Goal: Task Accomplishment & Management: Manage account settings

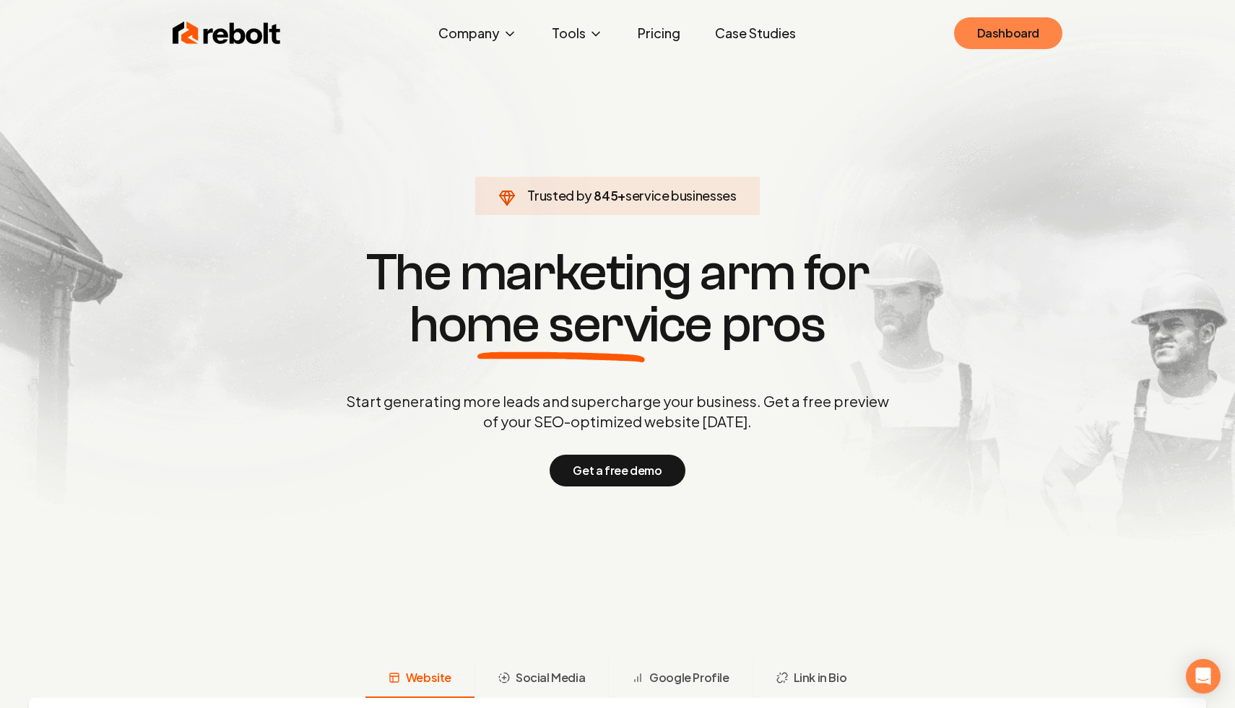
click at [1022, 23] on link "Dashboard" at bounding box center [1008, 33] width 108 height 32
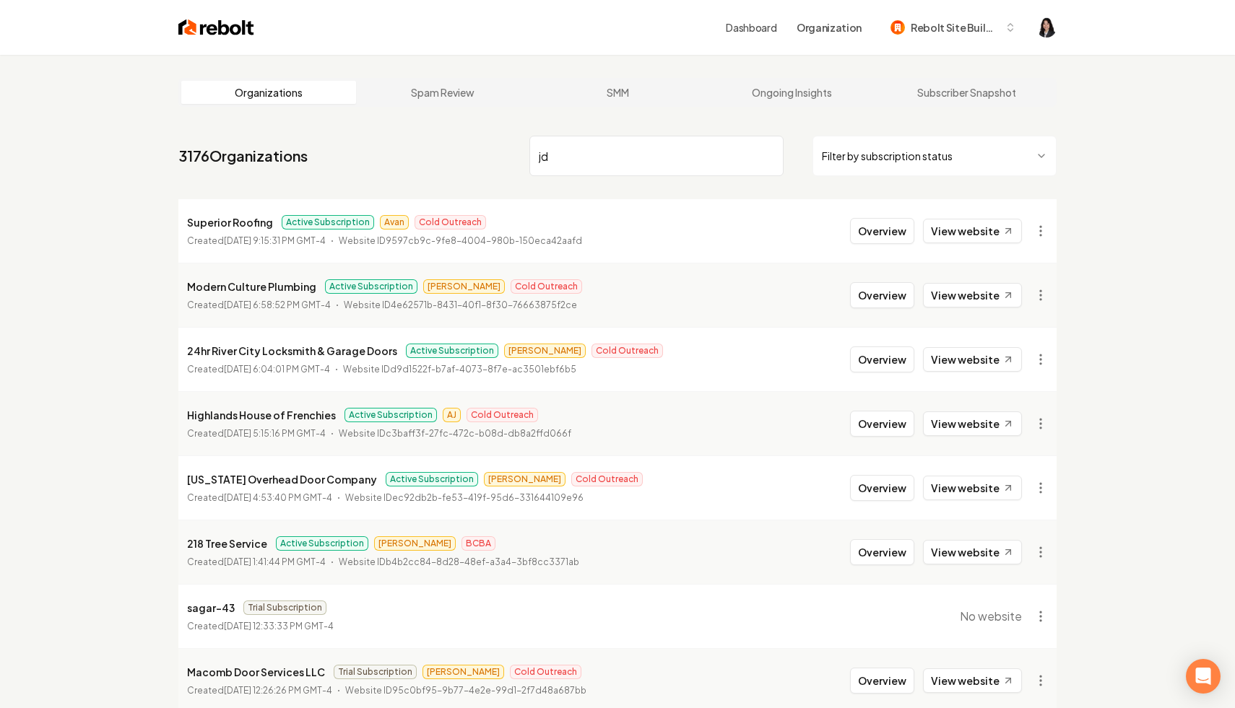
click at [881, 151] on html "Dashboard Organization Rebolt Site Builder Organizations Spam Review SMM Ongoin…" at bounding box center [617, 354] width 1235 height 708
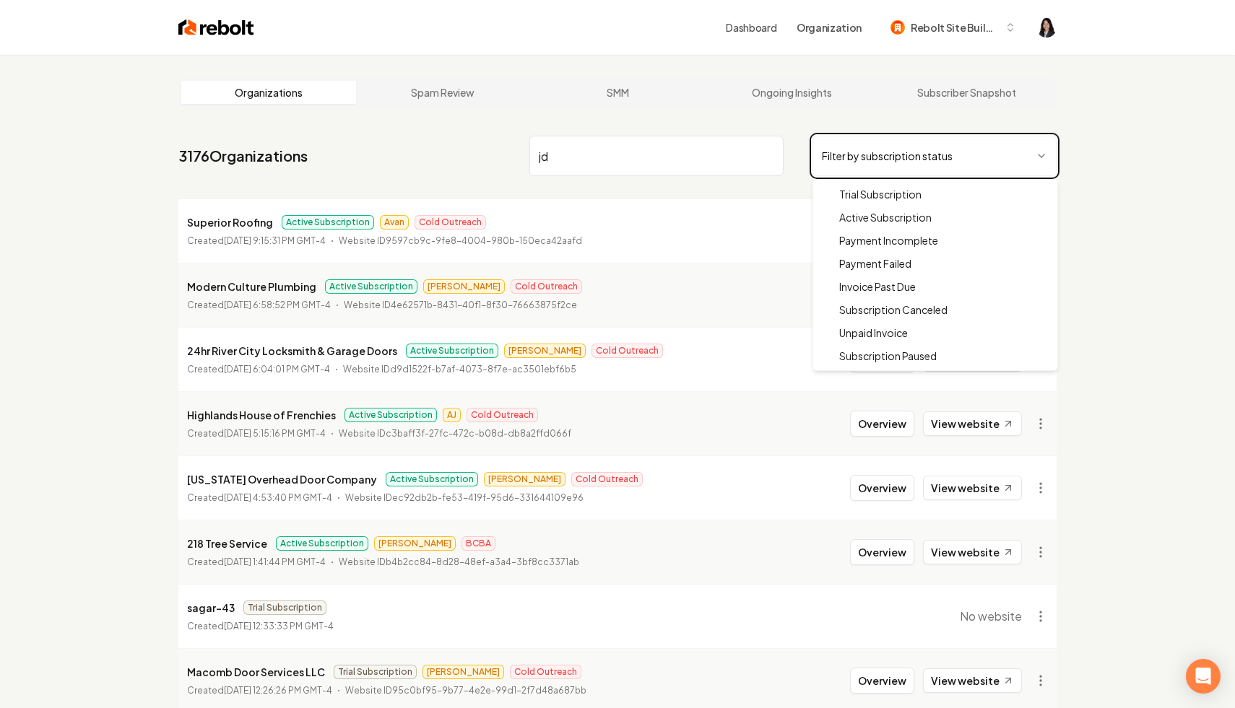
click at [624, 104] on html "Dashboard Organization Rebolt Site Builder Organizations Spam Review SMM Ongoin…" at bounding box center [617, 354] width 1235 height 708
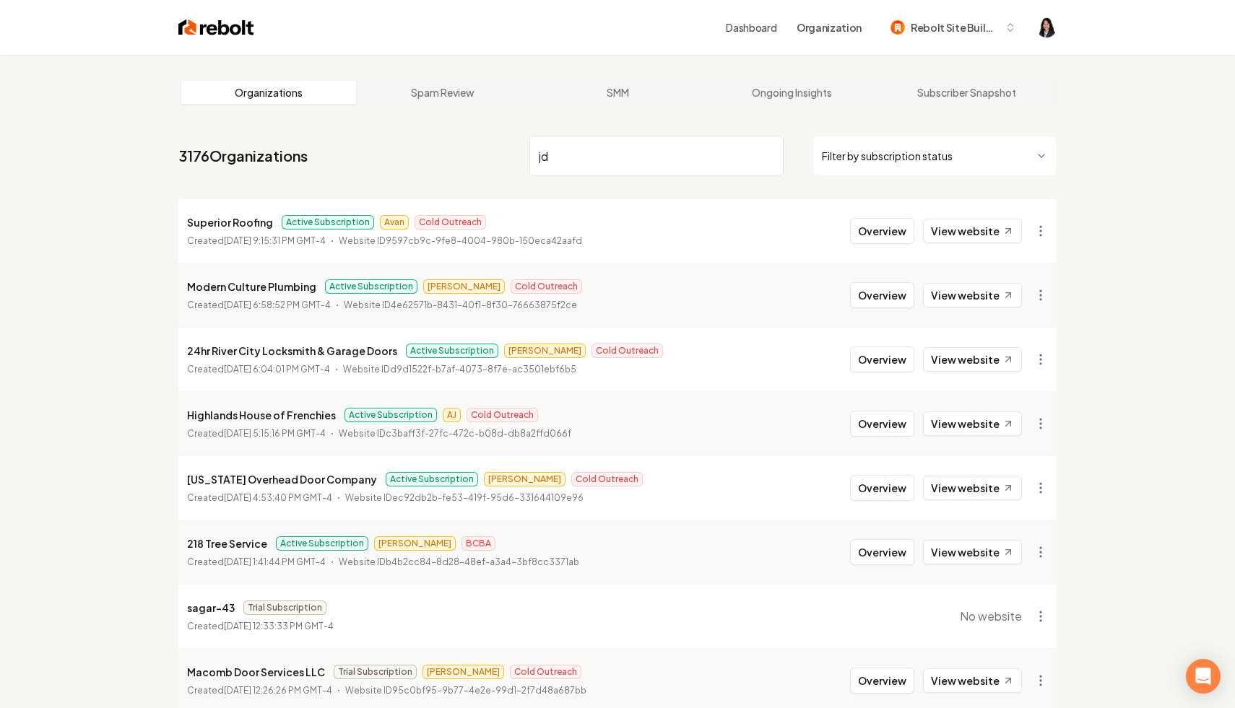
click at [607, 156] on input "jd" at bounding box center [656, 156] width 254 height 40
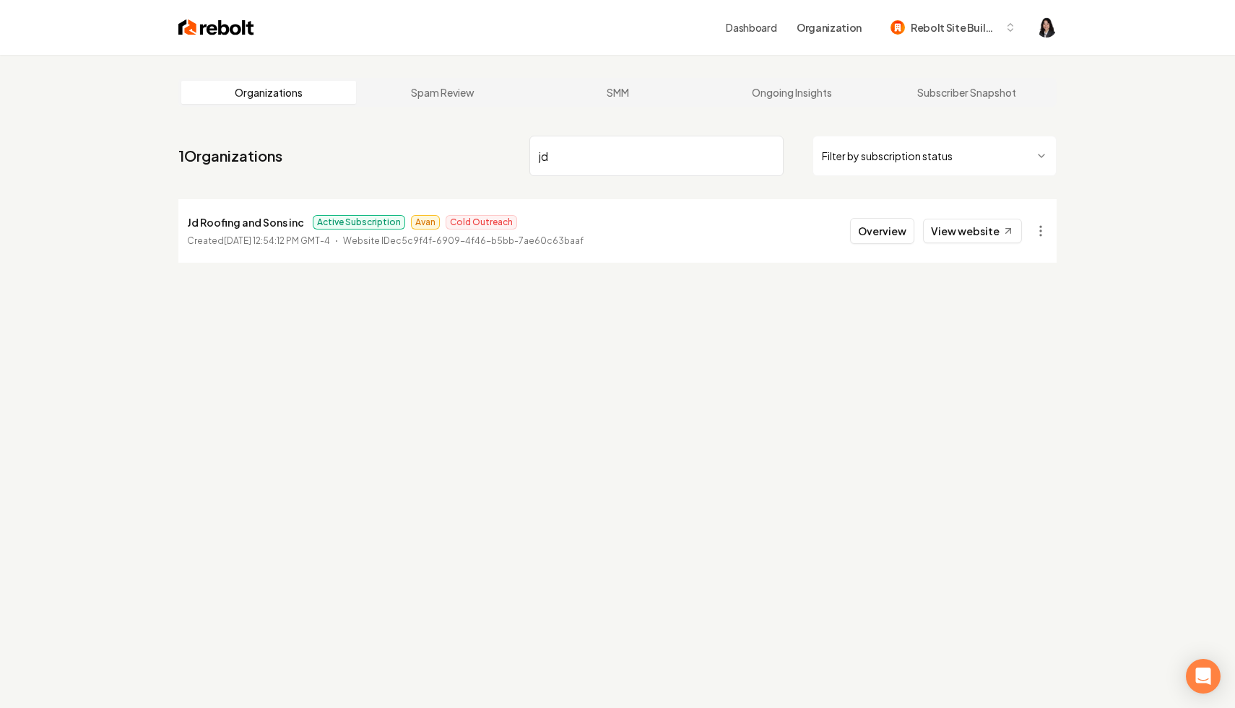
type input "j"
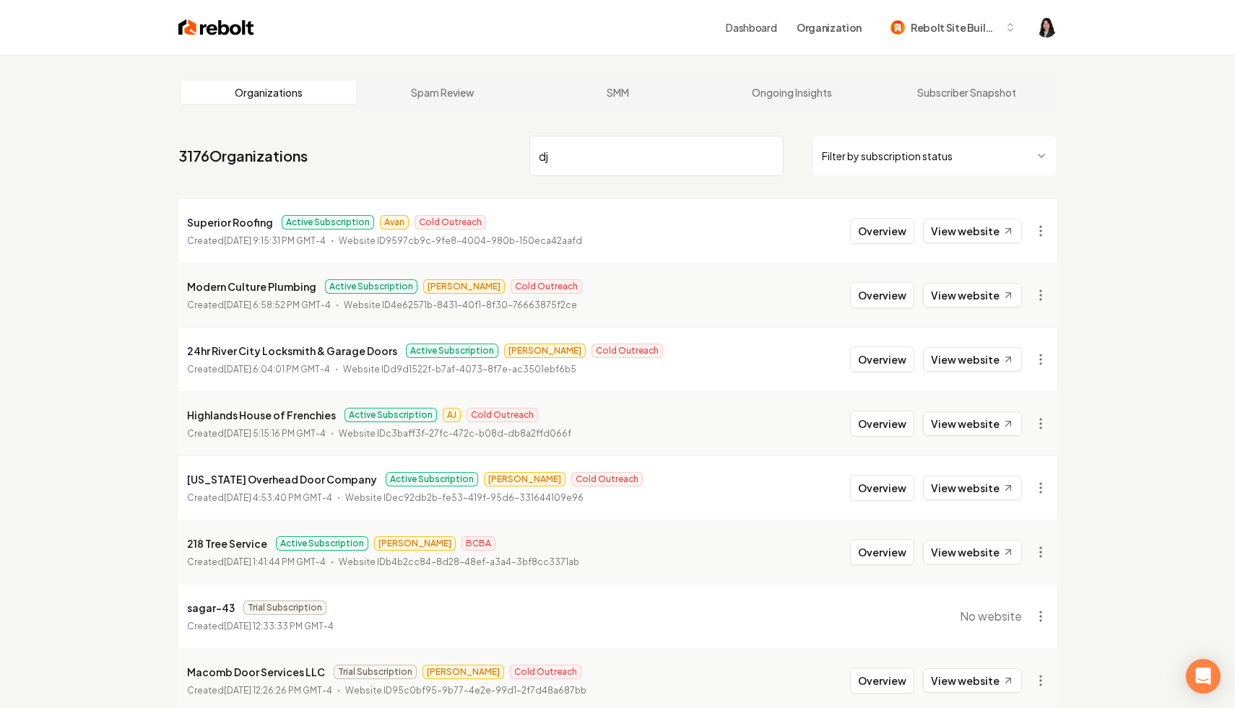
type input "d"
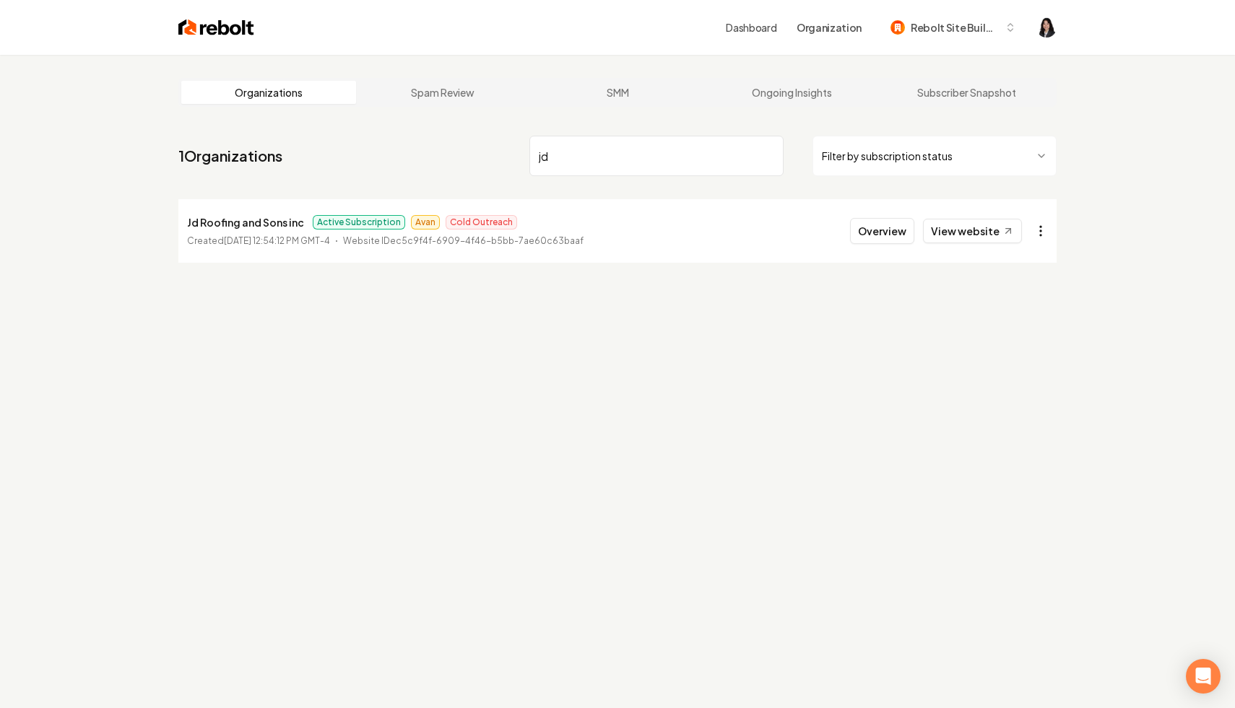
type input "jd"
click at [1040, 227] on html "Dashboard Organization Rebolt Site Builder Organizations Spam Review SMM Ongoin…" at bounding box center [617, 354] width 1235 height 708
click at [1036, 354] on link "View in Stripe" at bounding box center [1006, 355] width 92 height 23
click at [993, 164] on html "Dashboard Organization Rebolt Site Builder Organizations Spam Review SMM Ongoin…" at bounding box center [617, 354] width 1235 height 708
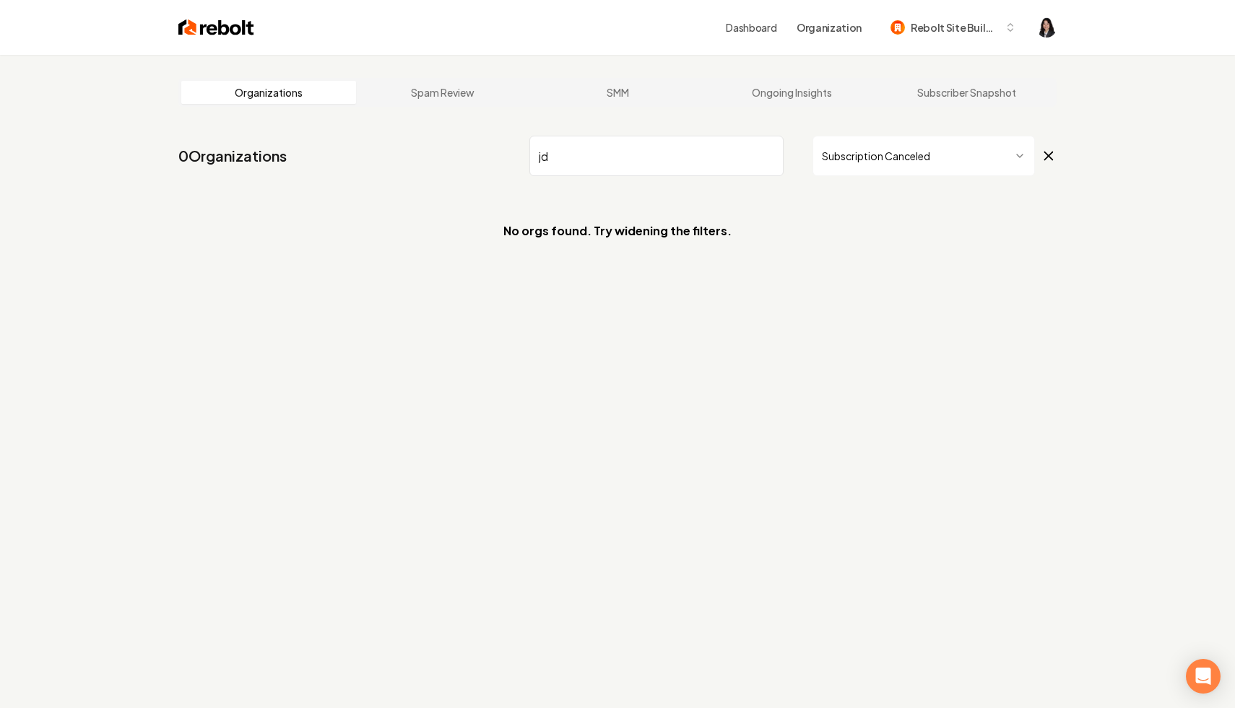
click at [765, 155] on input "jd" at bounding box center [656, 156] width 254 height 40
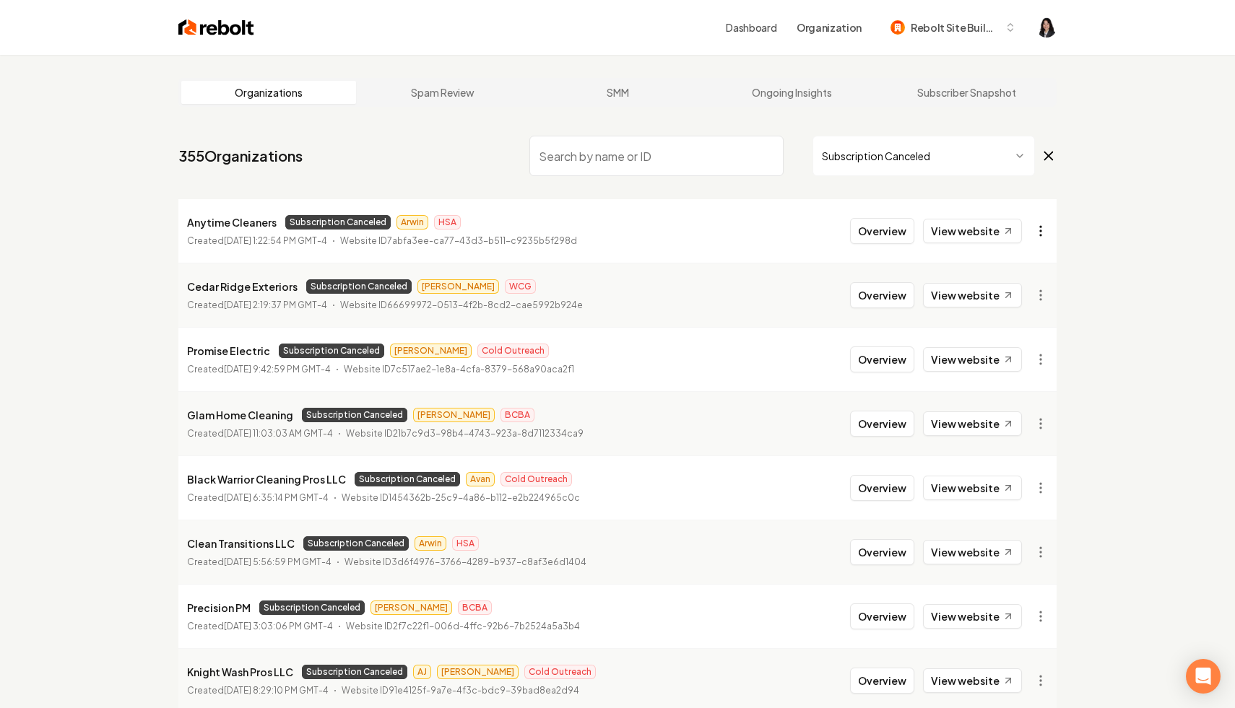
click at [1038, 235] on html "Dashboard Organization Rebolt Site Builder Organizations Spam Review SMM Ongoin…" at bounding box center [617, 354] width 1235 height 708
click at [1016, 355] on link "View in Stripe" at bounding box center [1006, 355] width 92 height 23
click at [1049, 154] on icon at bounding box center [1049, 156] width 8 height 8
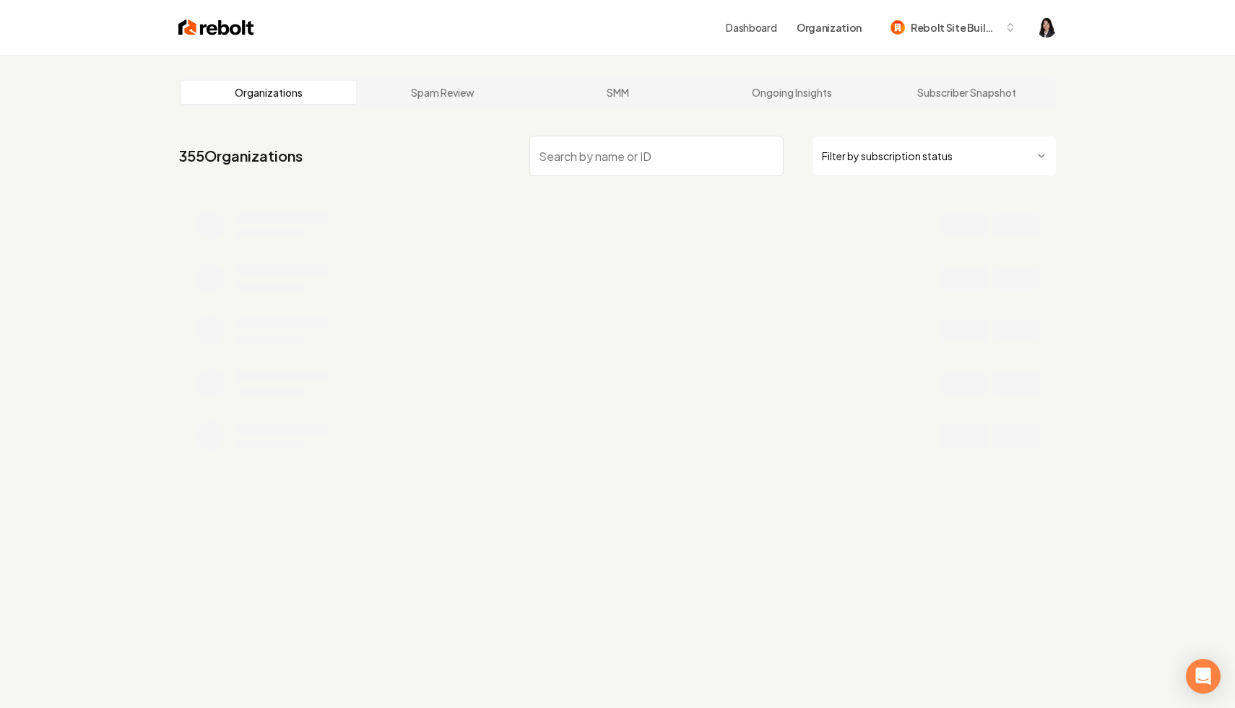
click at [667, 168] on input "search" at bounding box center [656, 156] width 254 height 40
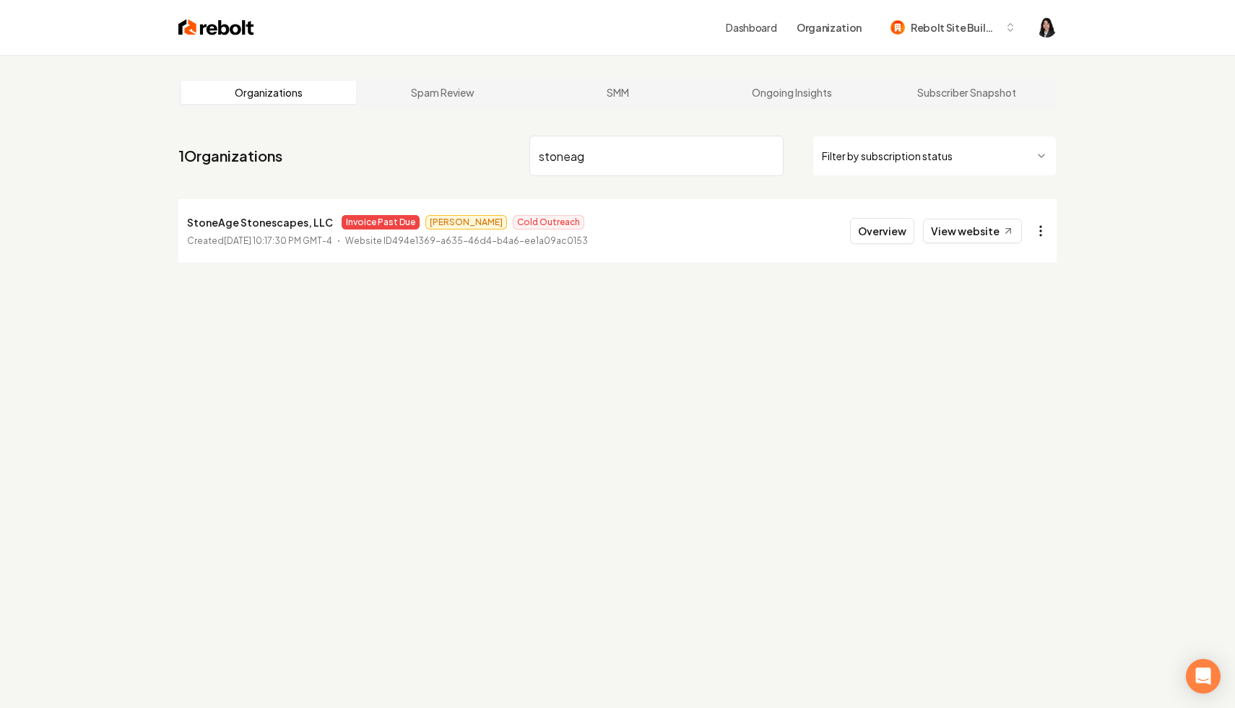
type input "stoneag"
click at [1036, 238] on html "Dashboard Organization Rebolt Site Builder Organizations Spam Review SMM Ongoin…" at bounding box center [617, 354] width 1235 height 708
click at [1020, 355] on link "View in Stripe" at bounding box center [1006, 355] width 92 height 23
click at [770, 156] on input "stoneag" at bounding box center [656, 156] width 254 height 40
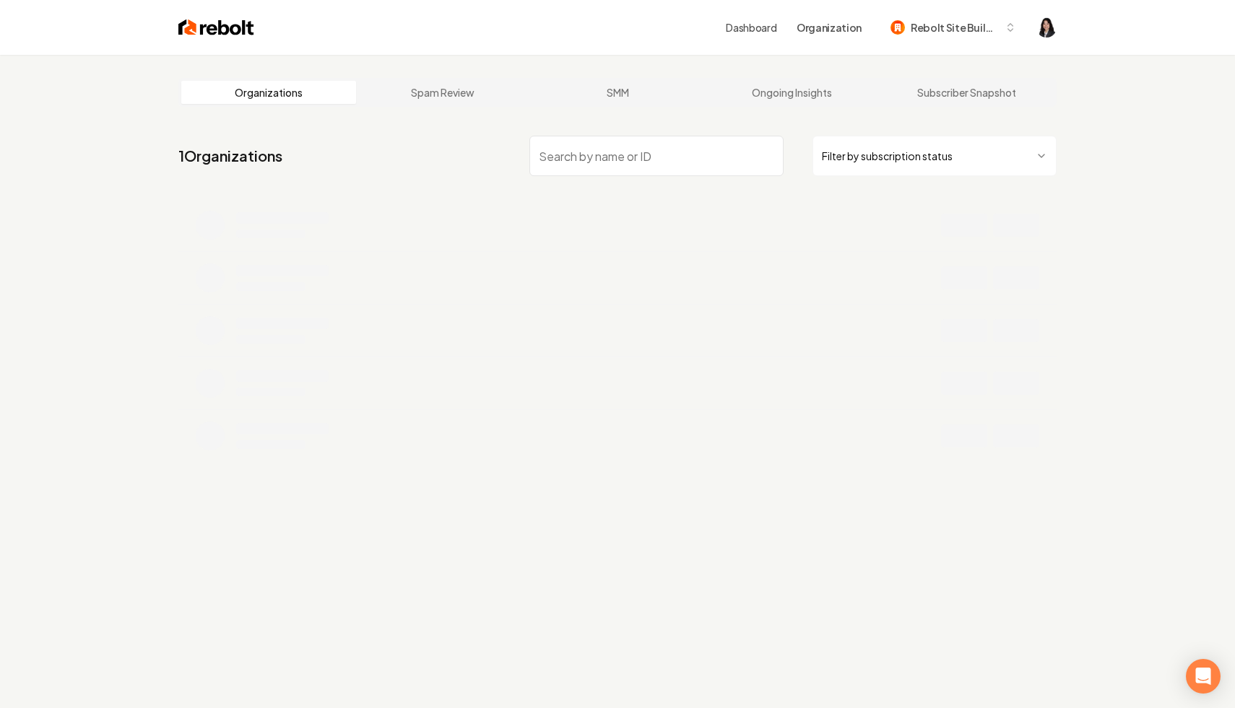
click at [917, 158] on html "Dashboard Organization Rebolt Site Builder Organizations Spam Review SMM Ongoin…" at bounding box center [617, 354] width 1235 height 708
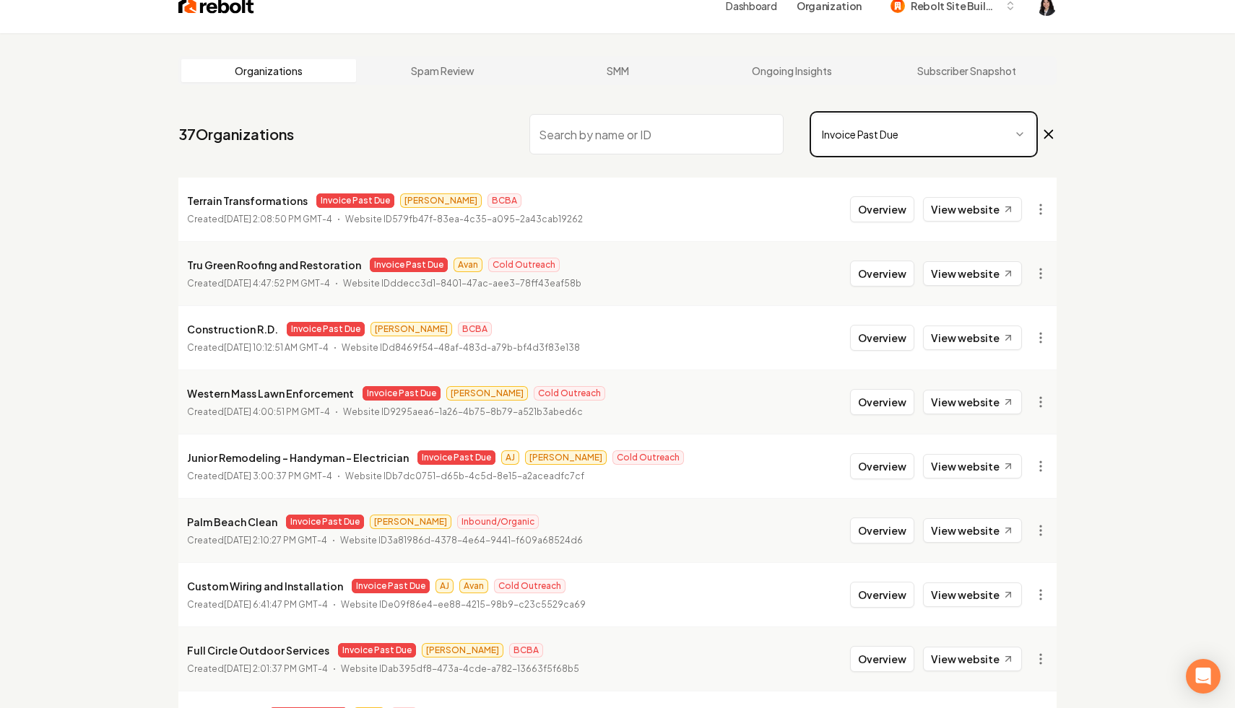
scroll to position [22, 0]
click at [1046, 135] on icon at bounding box center [1049, 134] width 8 height 8
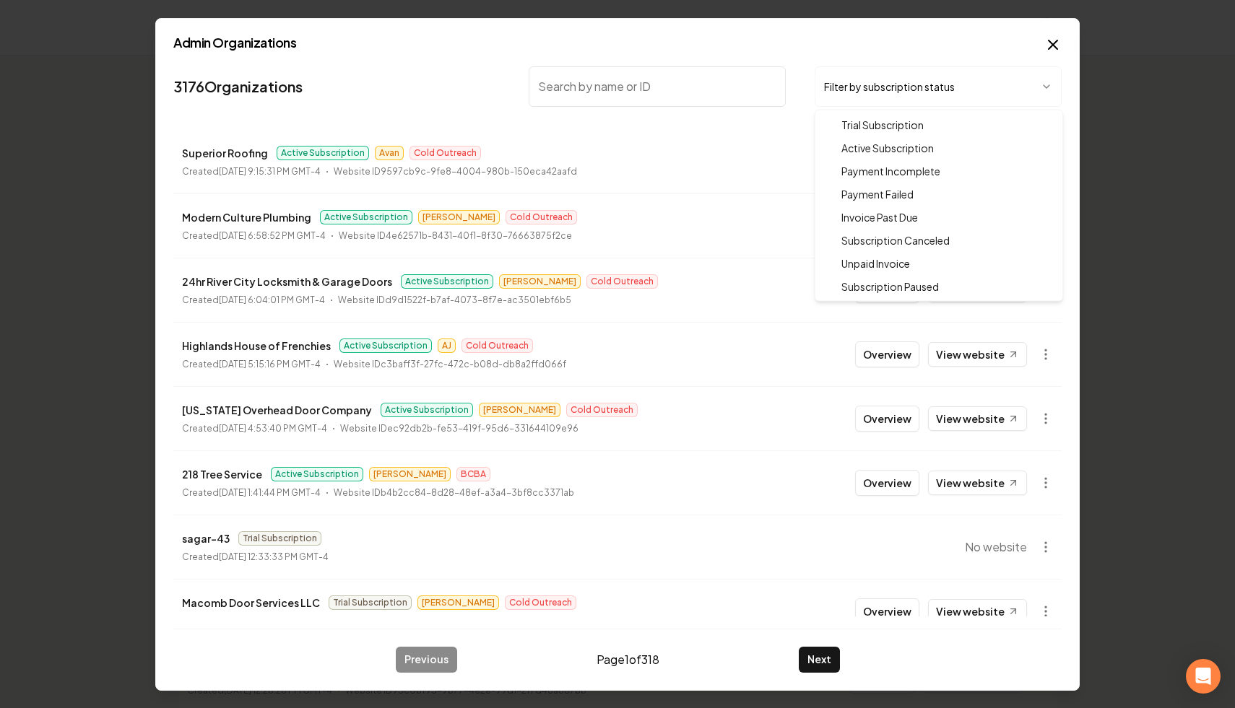
click at [883, 88] on body "Dashboard Organization Rebolt Site Builder Organizations Spam Review SMM Ongoin…" at bounding box center [617, 354] width 1235 height 708
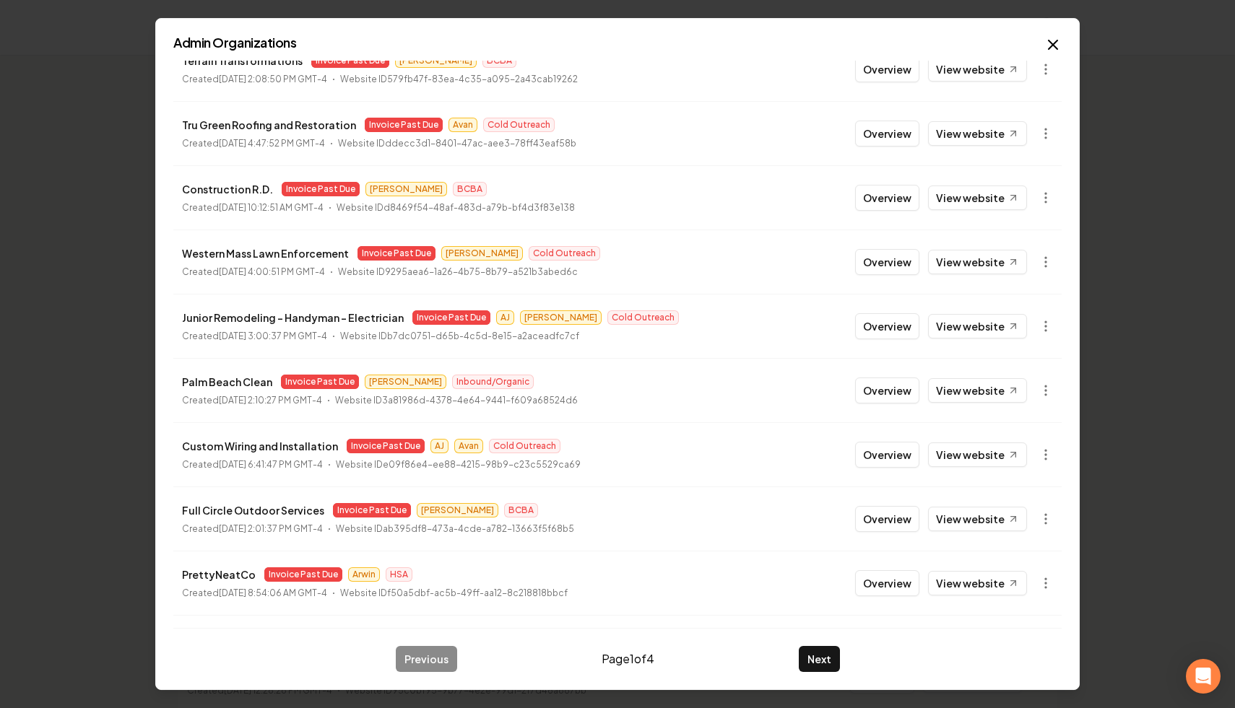
scroll to position [155, 0]
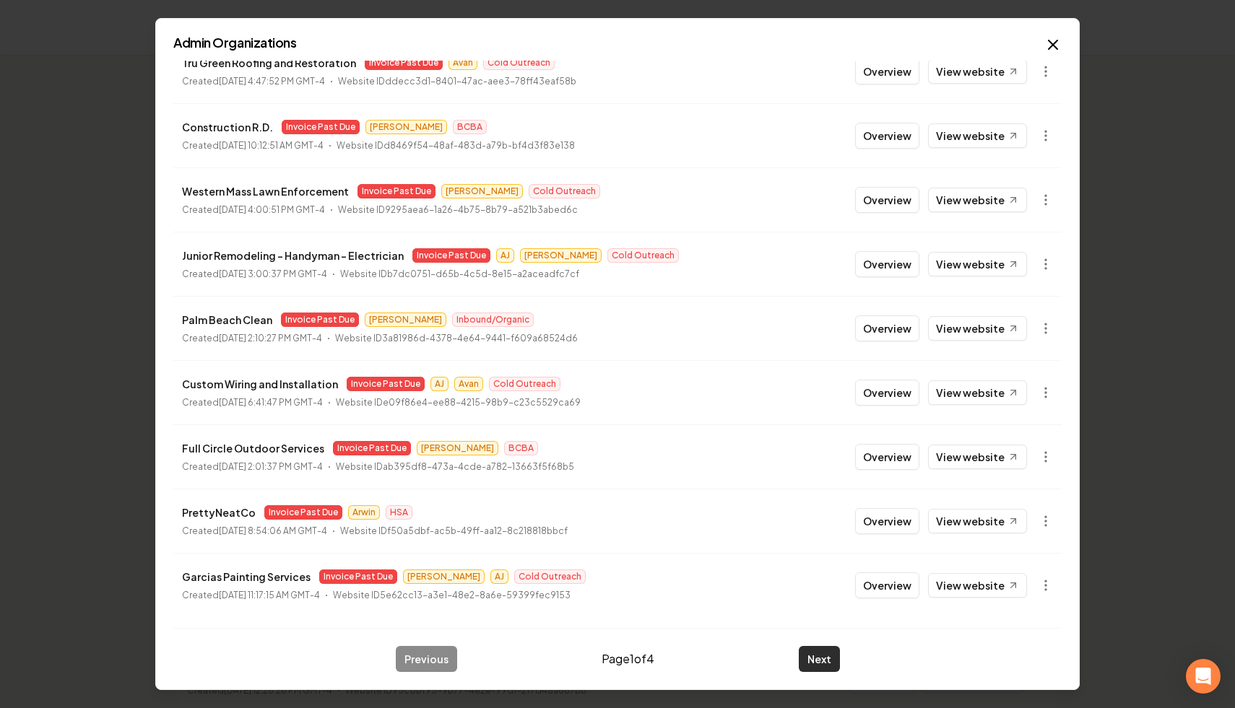
click at [808, 651] on button "Next" at bounding box center [819, 659] width 41 height 26
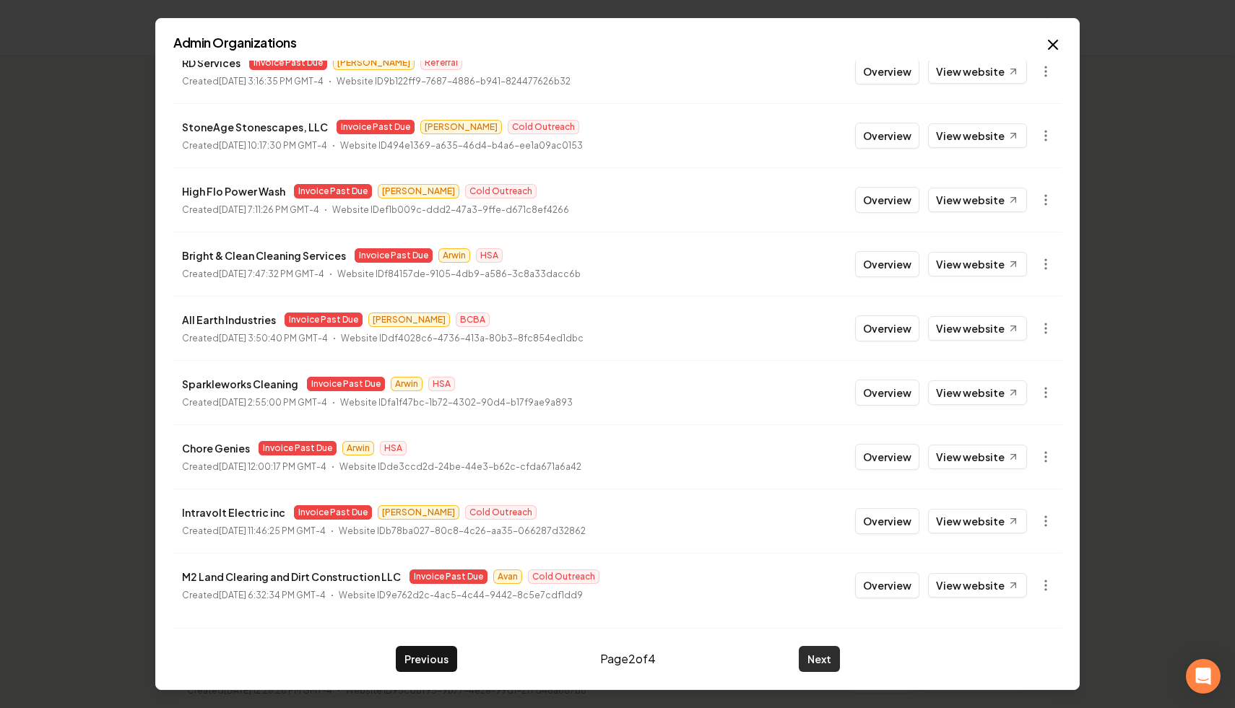
click at [820, 660] on button "Next" at bounding box center [819, 659] width 41 height 26
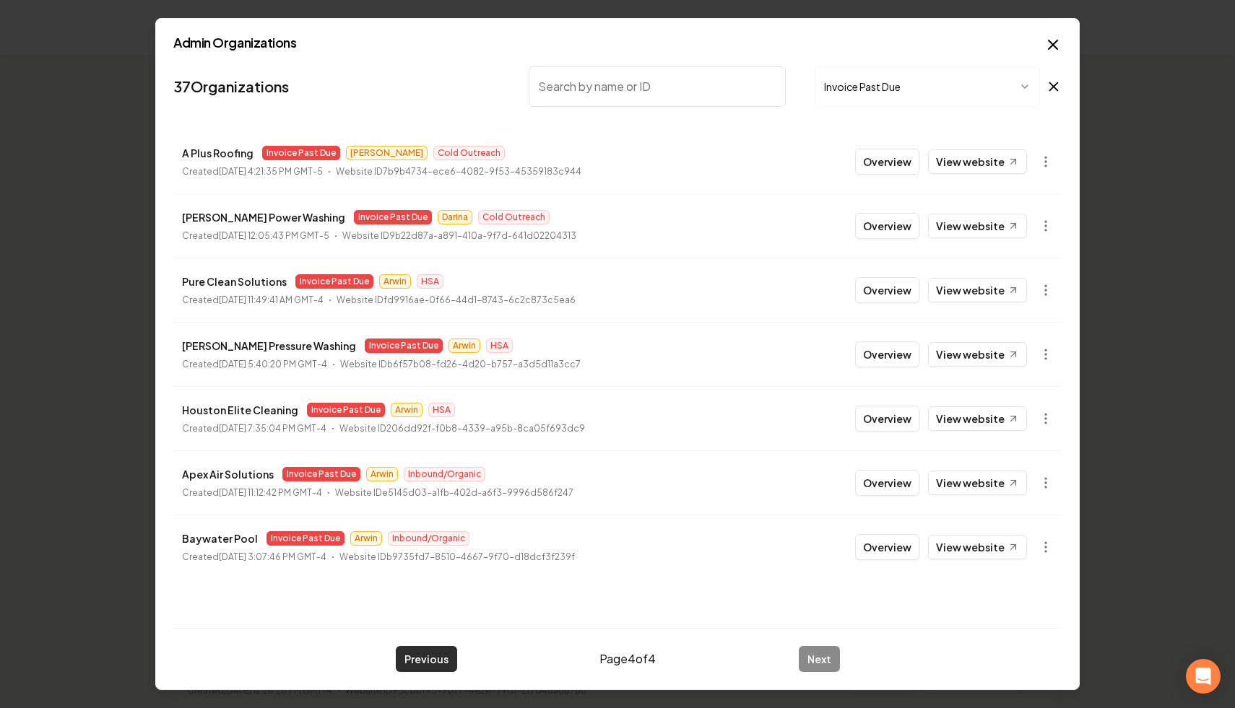
click at [409, 657] on button "Previous" at bounding box center [426, 659] width 61 height 26
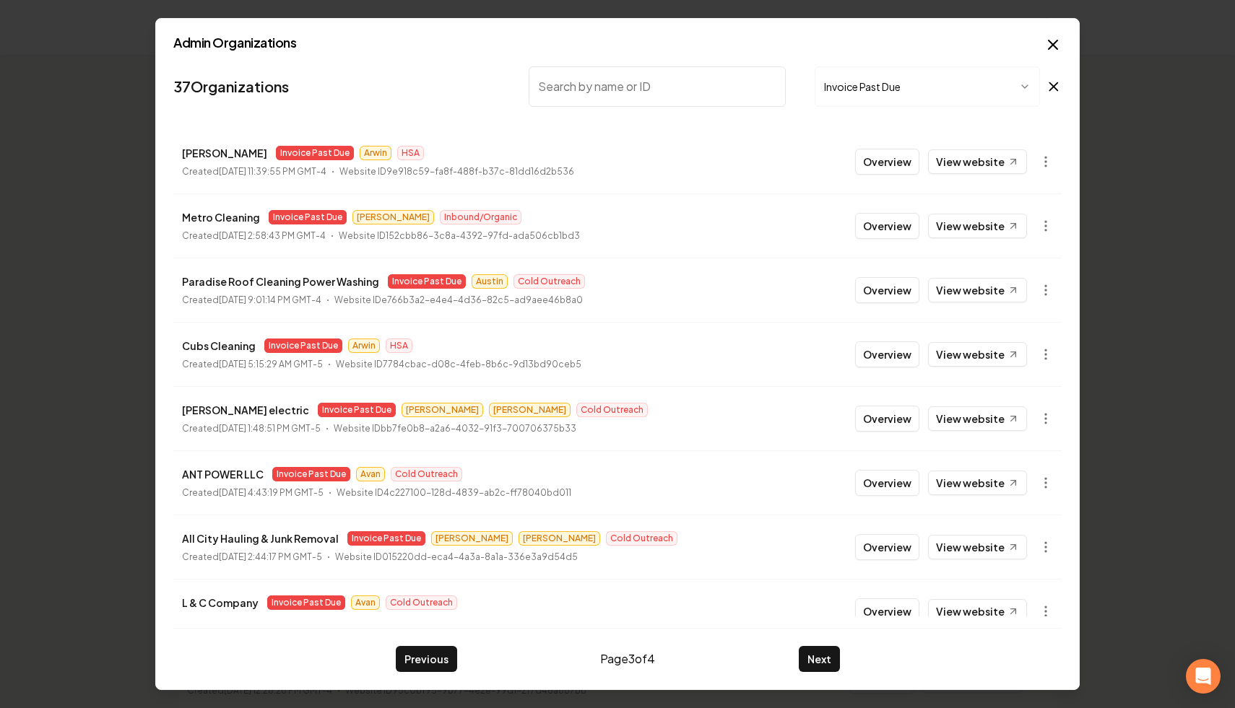
click at [708, 90] on input "search" at bounding box center [657, 86] width 257 height 40
click at [949, 82] on body "Dashboard Organization Rebolt Site Builder Organizations Spam Review SMM Ongoin…" at bounding box center [617, 354] width 1235 height 708
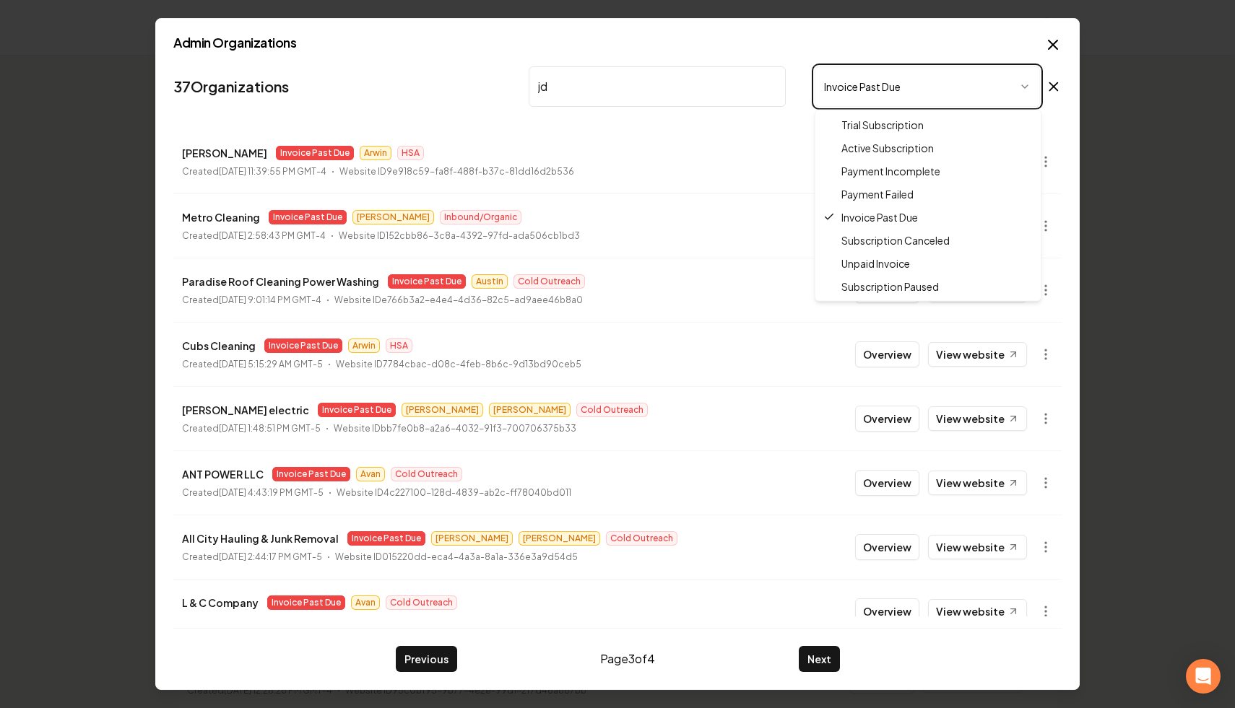
click at [1051, 92] on body "Dashboard Organization Rebolt Site Builder Organizations Spam Review SMM Ongoin…" at bounding box center [617, 354] width 1235 height 708
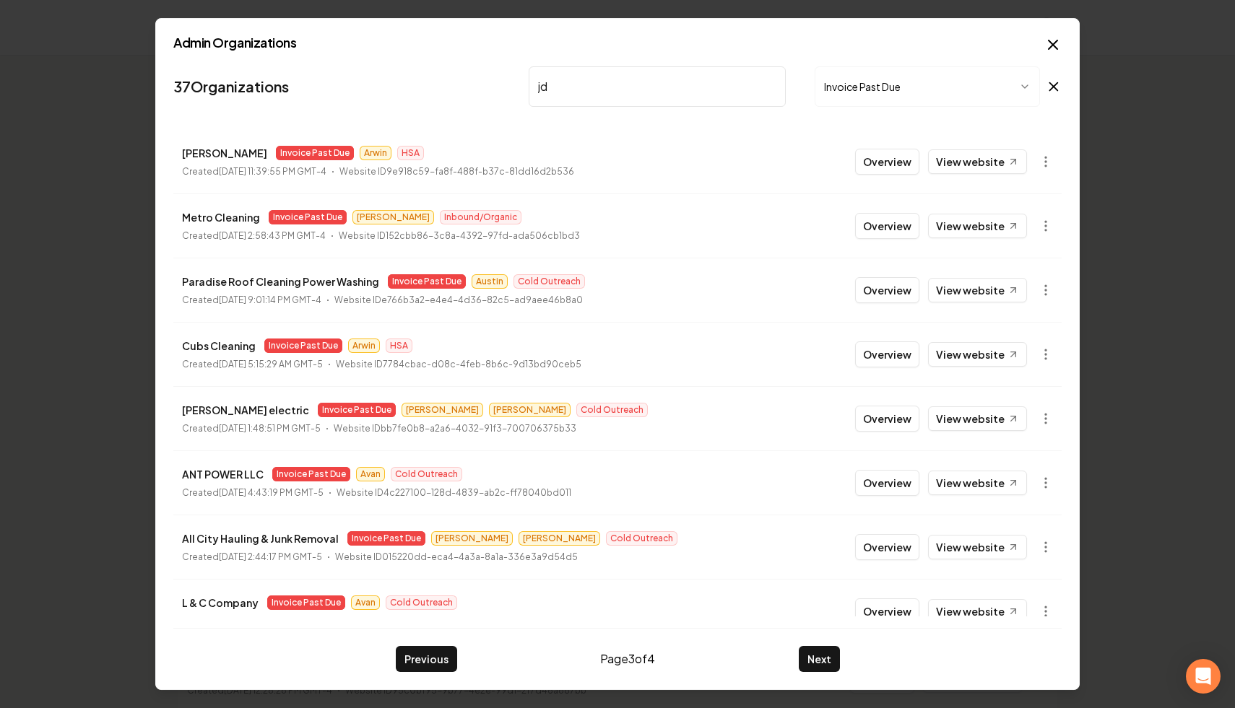
click at [1051, 92] on icon at bounding box center [1054, 86] width 16 height 17
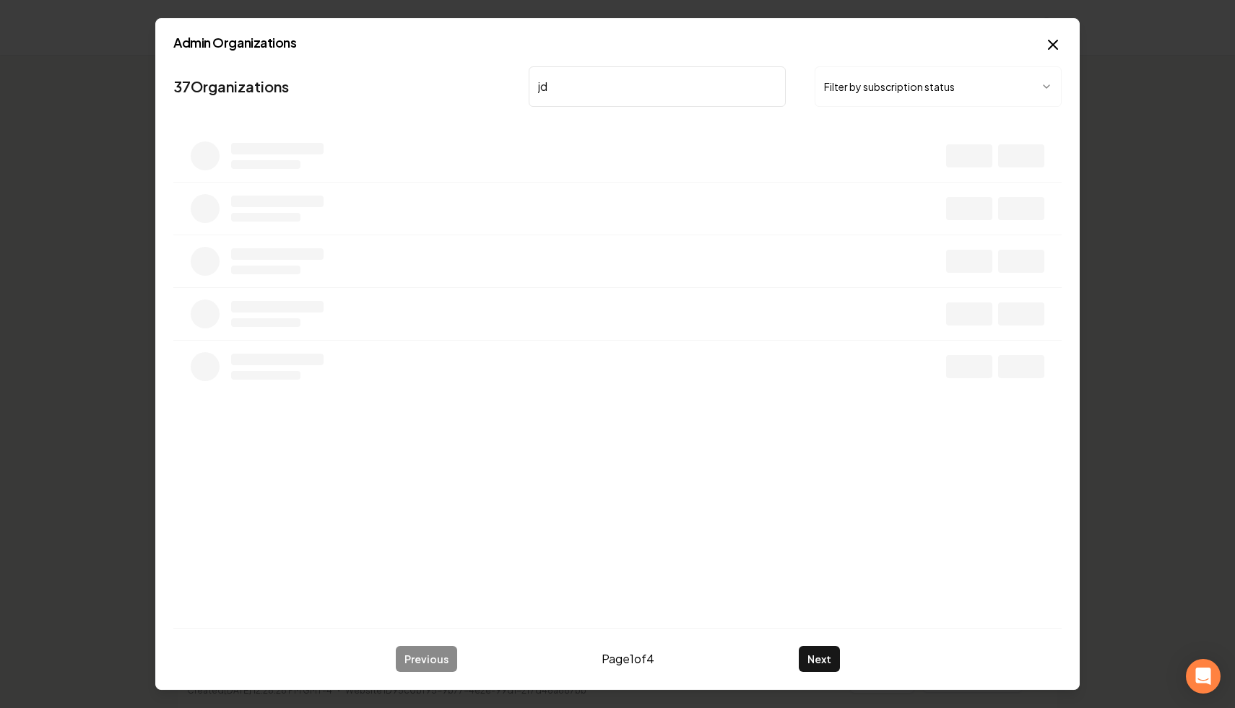
click at [625, 99] on input "jd" at bounding box center [657, 86] width 257 height 40
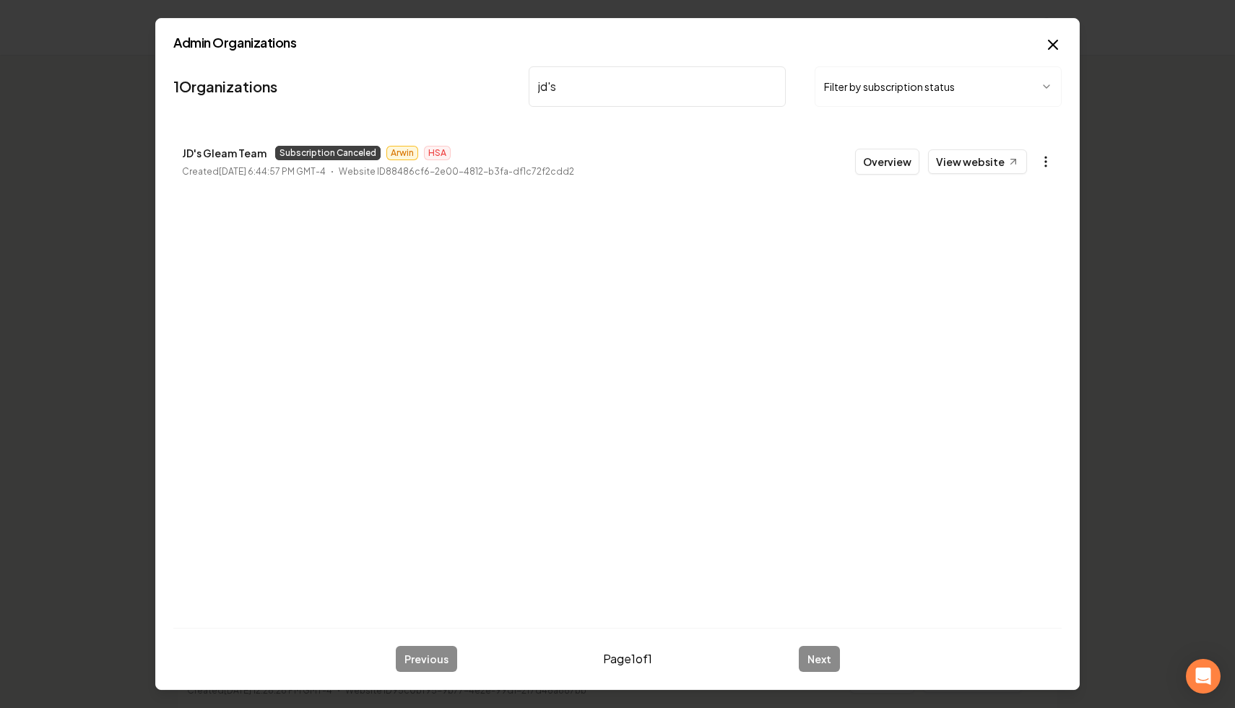
type input "jd's"
click at [1038, 163] on body "Dashboard Organization Rebolt Site Builder Organizations Spam Review SMM Ongoin…" at bounding box center [617, 354] width 1235 height 708
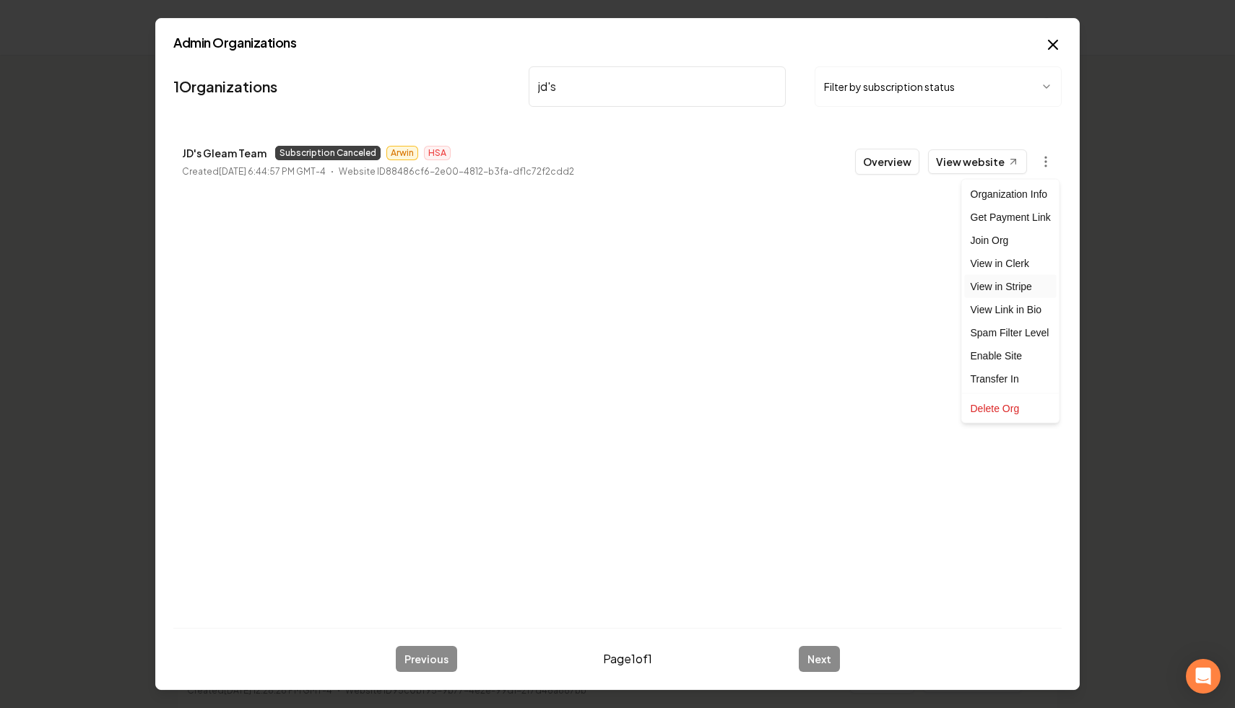
click at [1033, 283] on link "View in Stripe" at bounding box center [1011, 286] width 92 height 23
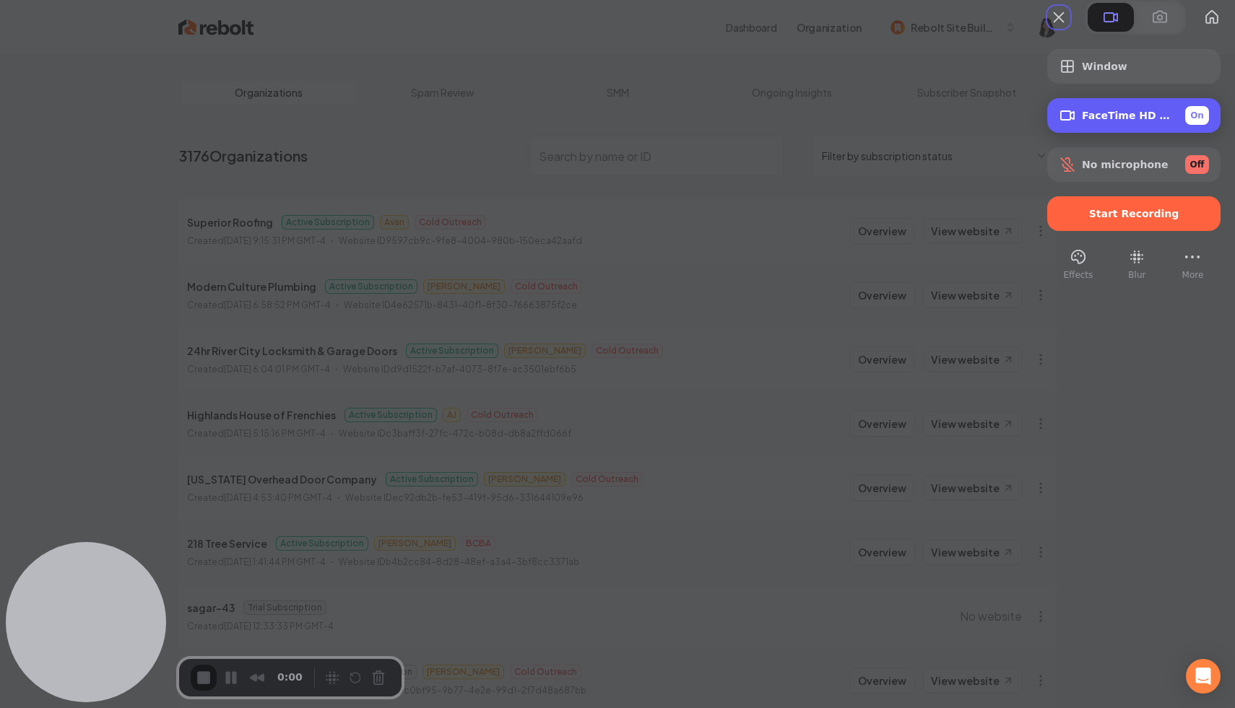
click at [1059, 124] on div "Camera options" at bounding box center [1070, 115] width 23 height 17
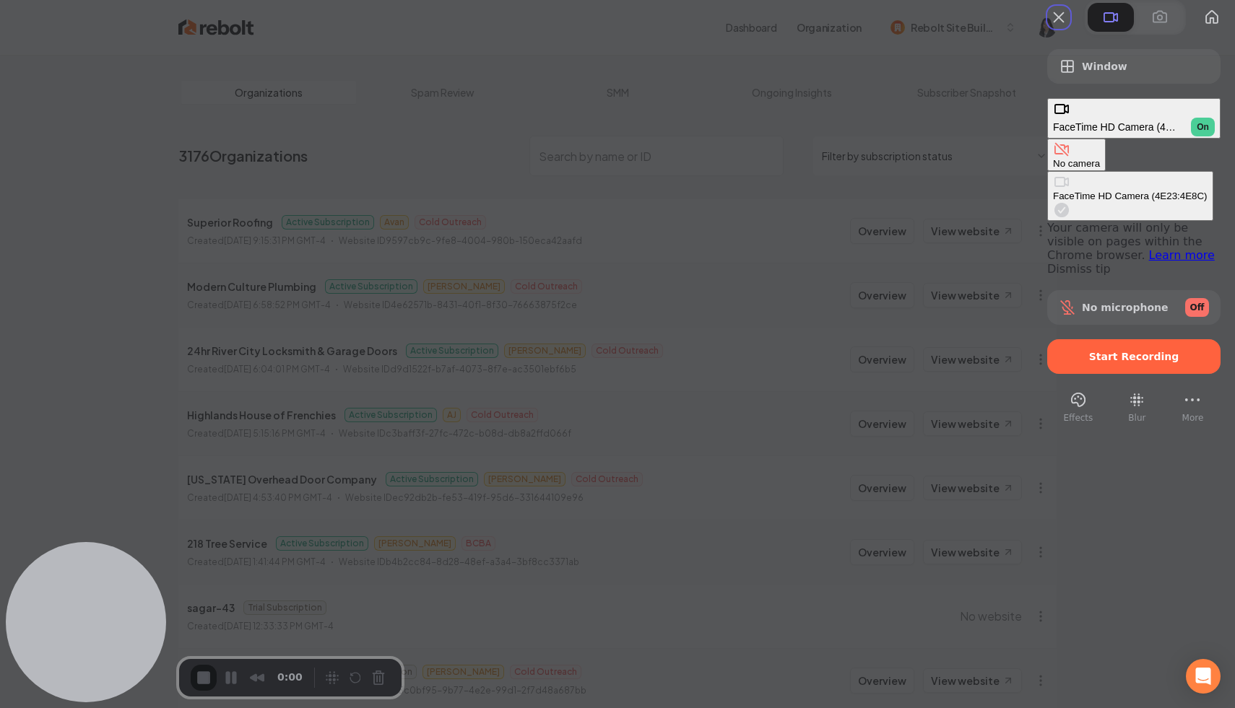
click at [1053, 158] on div "No camera" at bounding box center [1076, 163] width 47 height 11
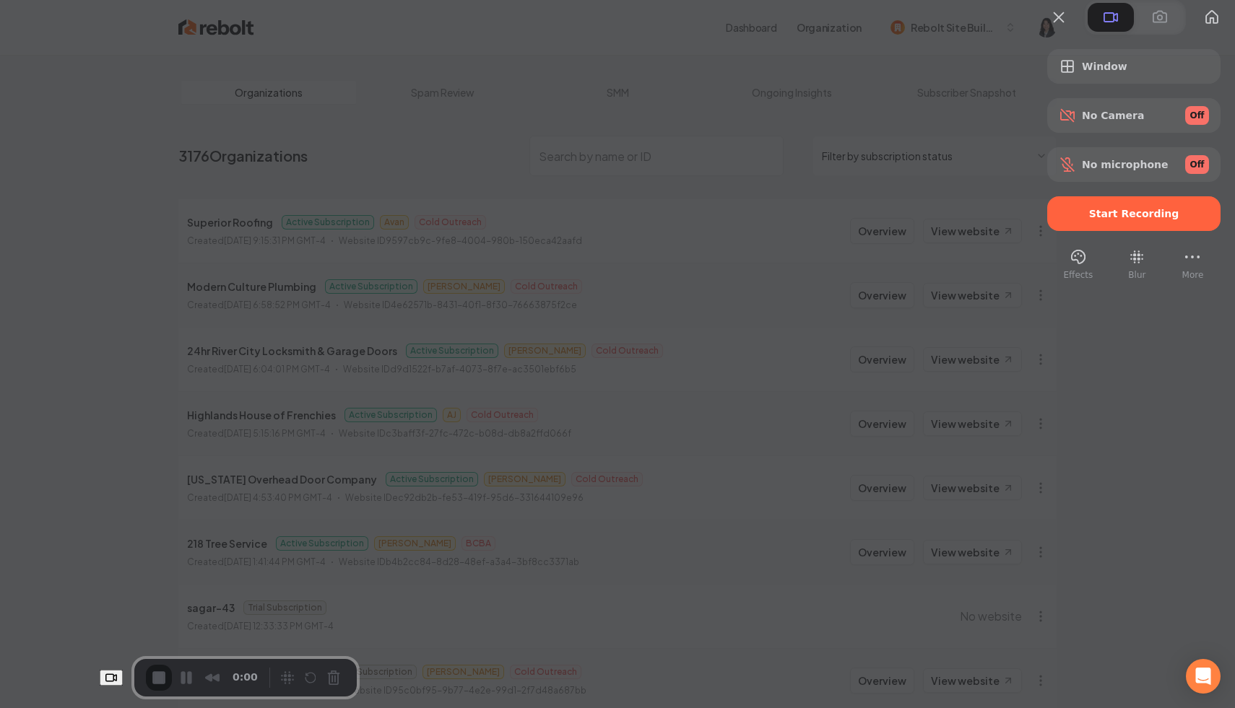
click at [907, 242] on div at bounding box center [617, 354] width 1235 height 708
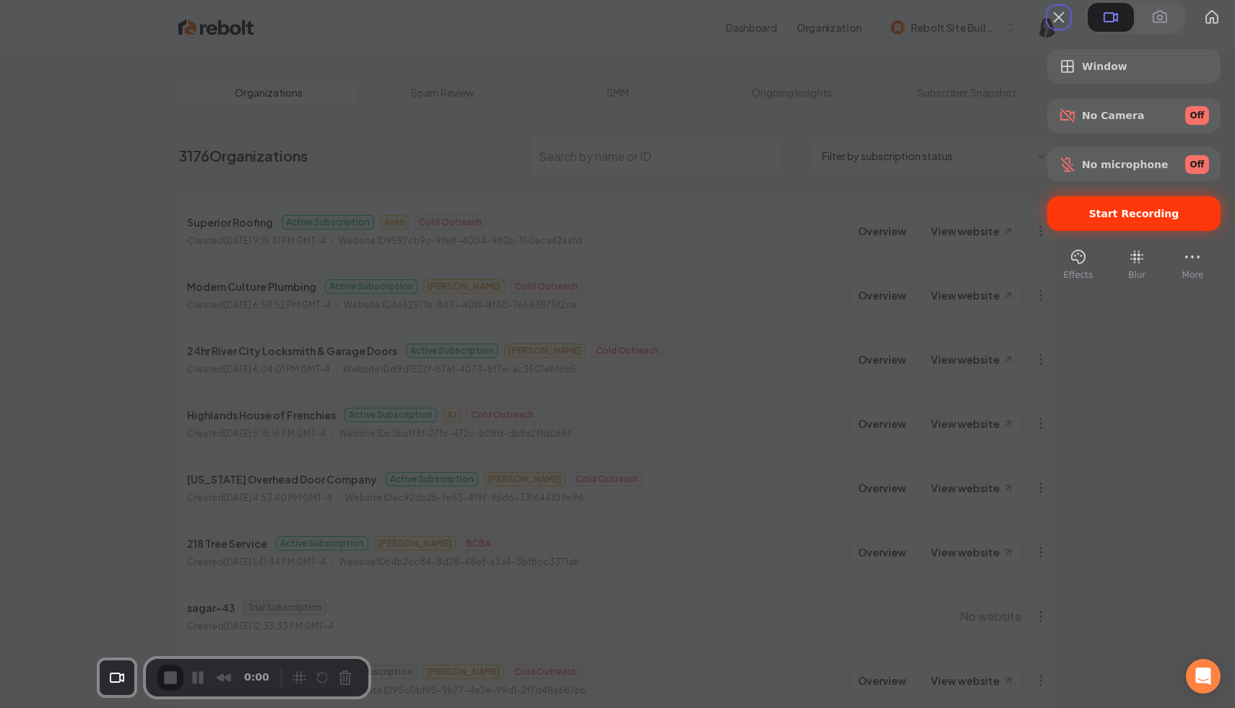
click at [1129, 220] on span "Start Recording" at bounding box center [1134, 214] width 90 height 12
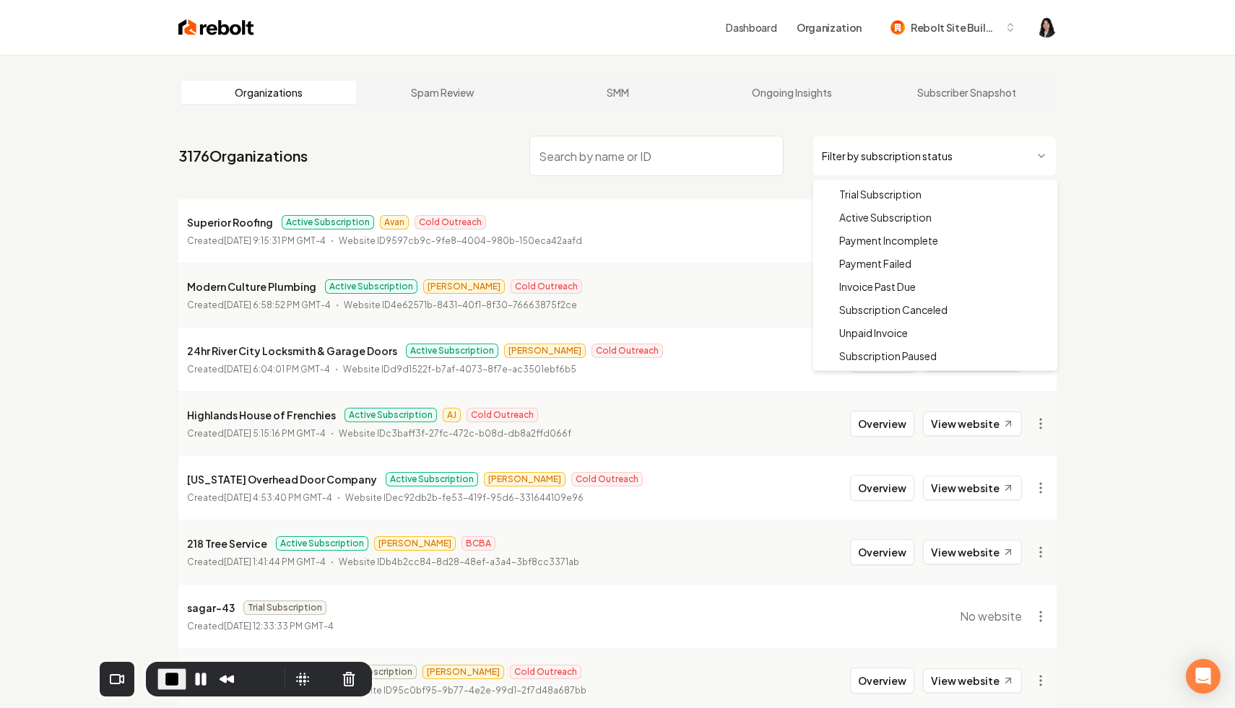
click at [905, 156] on html "Dashboard Organization Rebolt Site Builder Organizations Spam Review SMM Ongoin…" at bounding box center [617, 354] width 1235 height 708
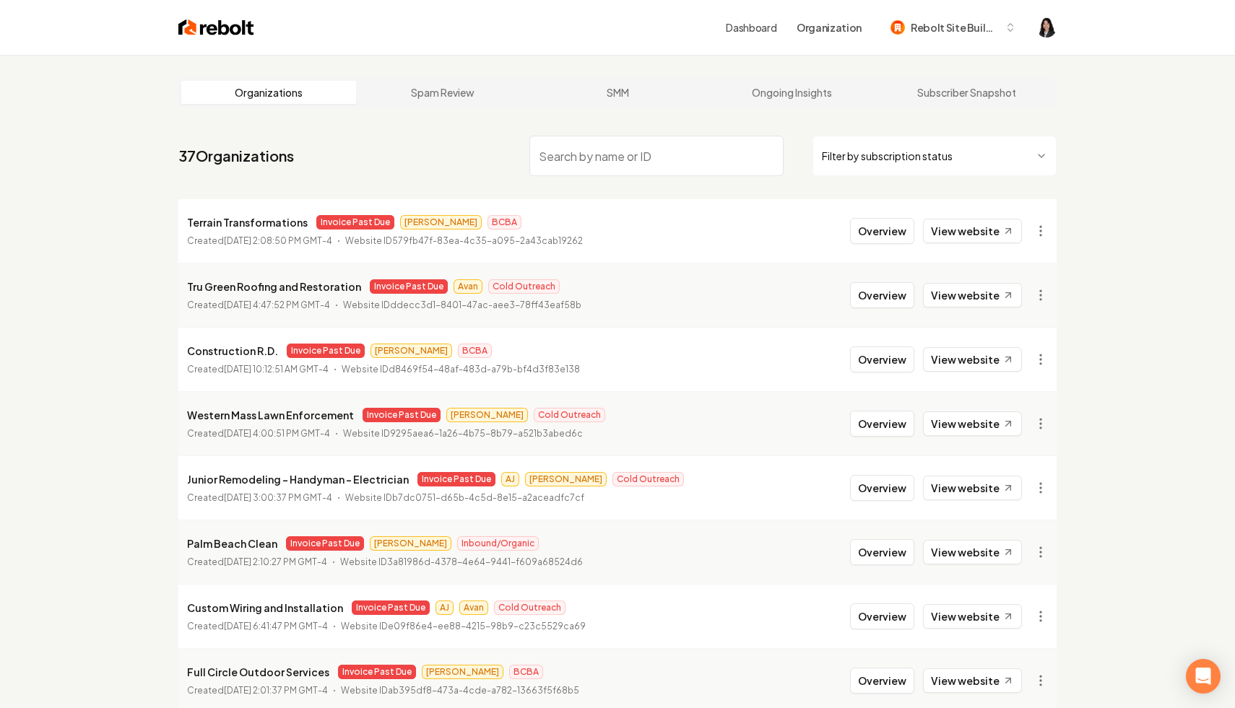
click at [886, 154] on html "Dashboard Organization Rebolt Site Builder Organizations Spam Review SMM Ongoin…" at bounding box center [617, 354] width 1235 height 708
click at [766, 105] on div "Organizations Spam Review SMM Ongoing Insights Subscriber Snapshot" at bounding box center [617, 92] width 878 height 29
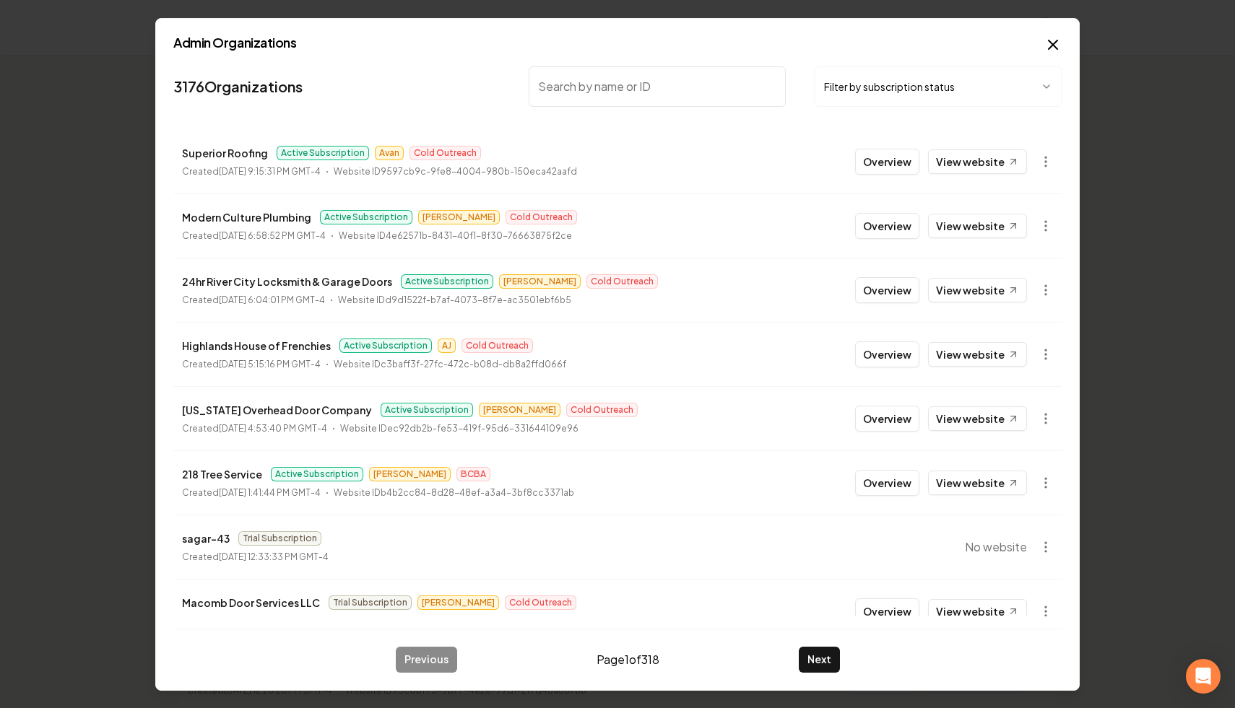
click at [916, 96] on body "Dashboard Organization Rebolt Site Builder Organizations Spam Review SMM Ongoin…" at bounding box center [617, 354] width 1235 height 708
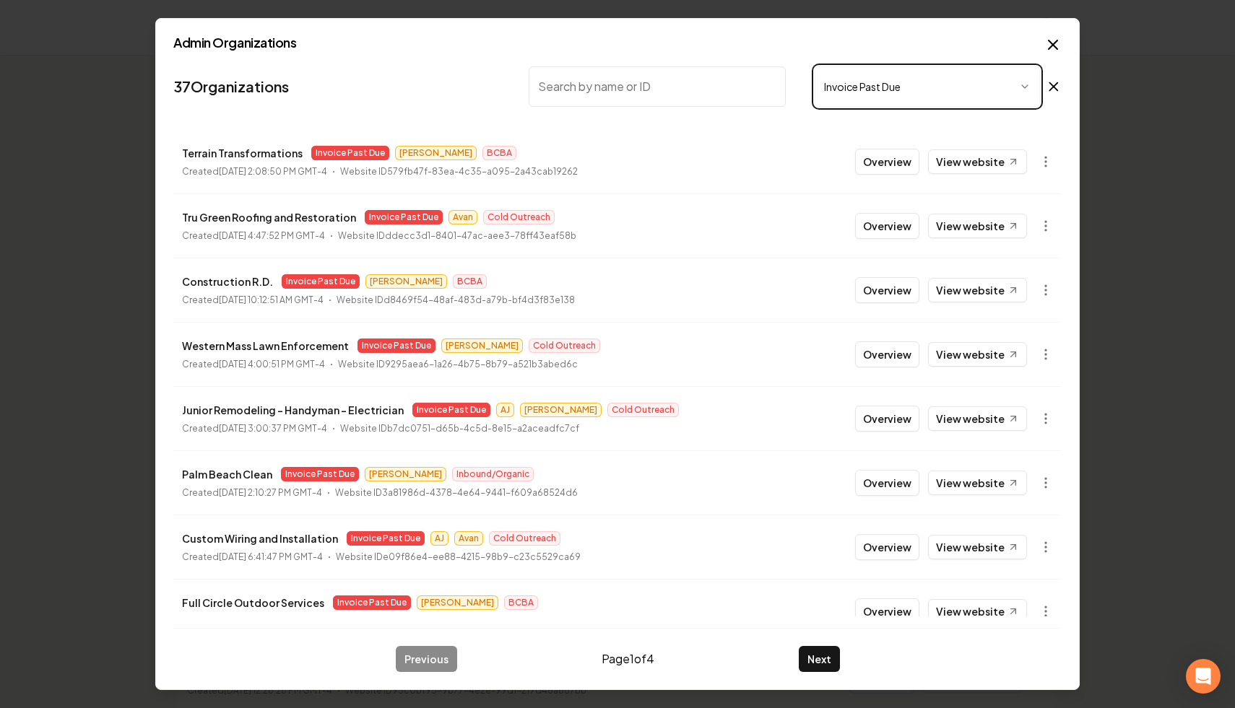
scroll to position [155, 0]
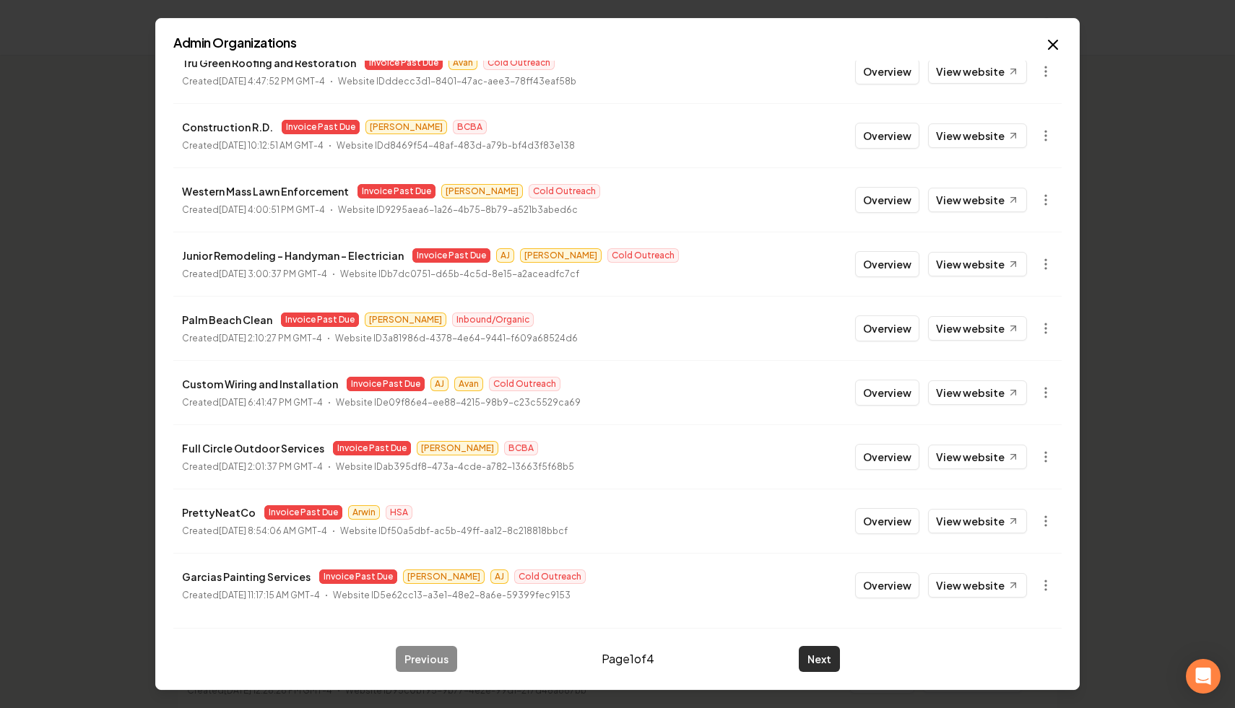
click at [810, 658] on button "Next" at bounding box center [819, 659] width 41 height 26
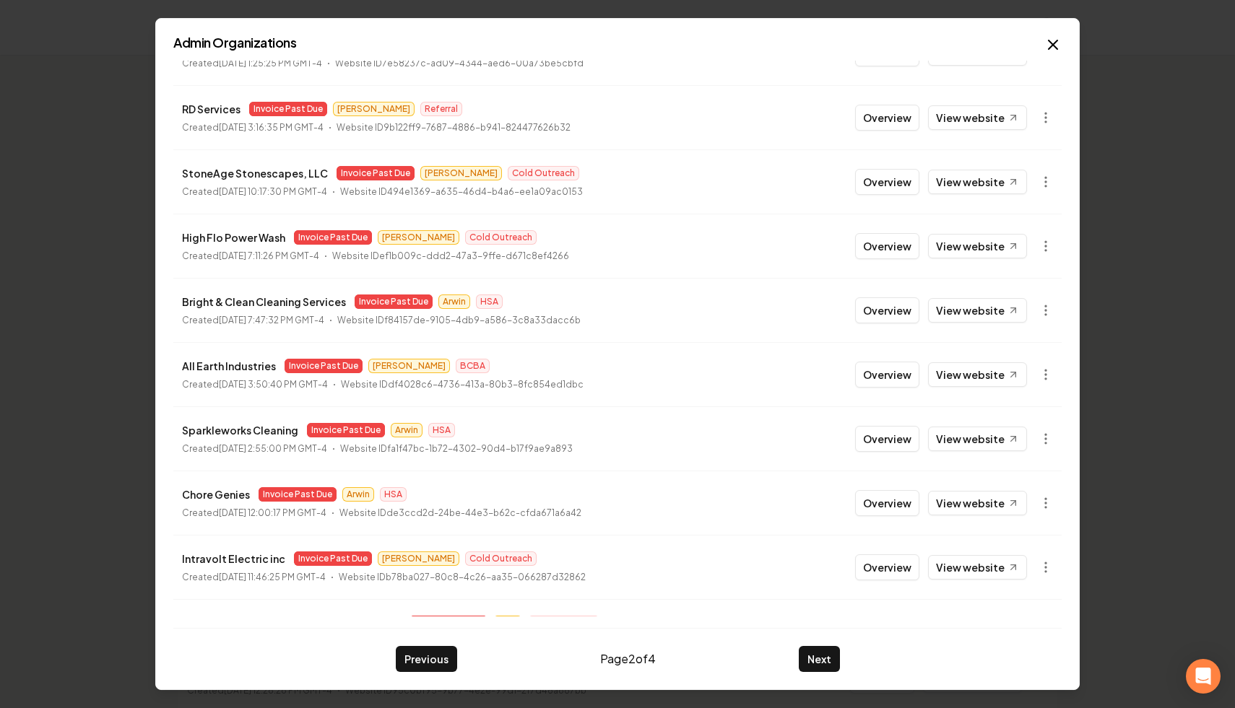
scroll to position [0, 0]
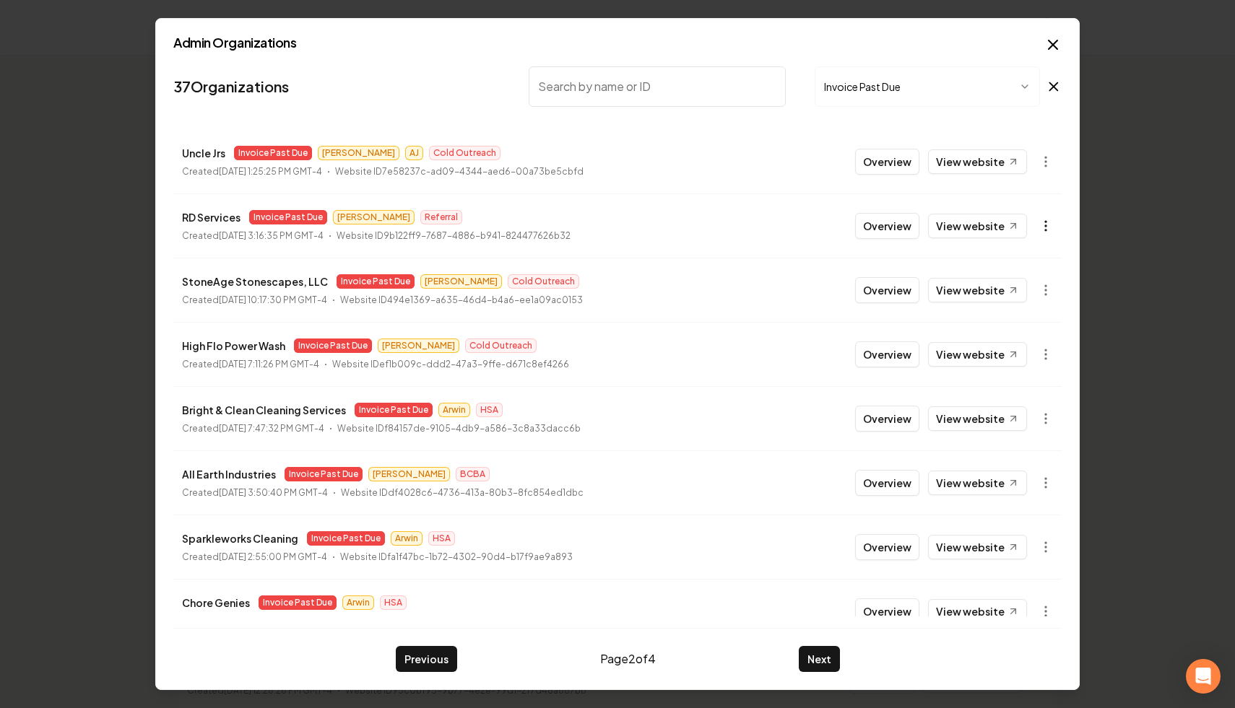
click at [1046, 235] on body "Dashboard Organization Rebolt Site Builder Organizations Spam Review SMM Ongoin…" at bounding box center [617, 354] width 1235 height 708
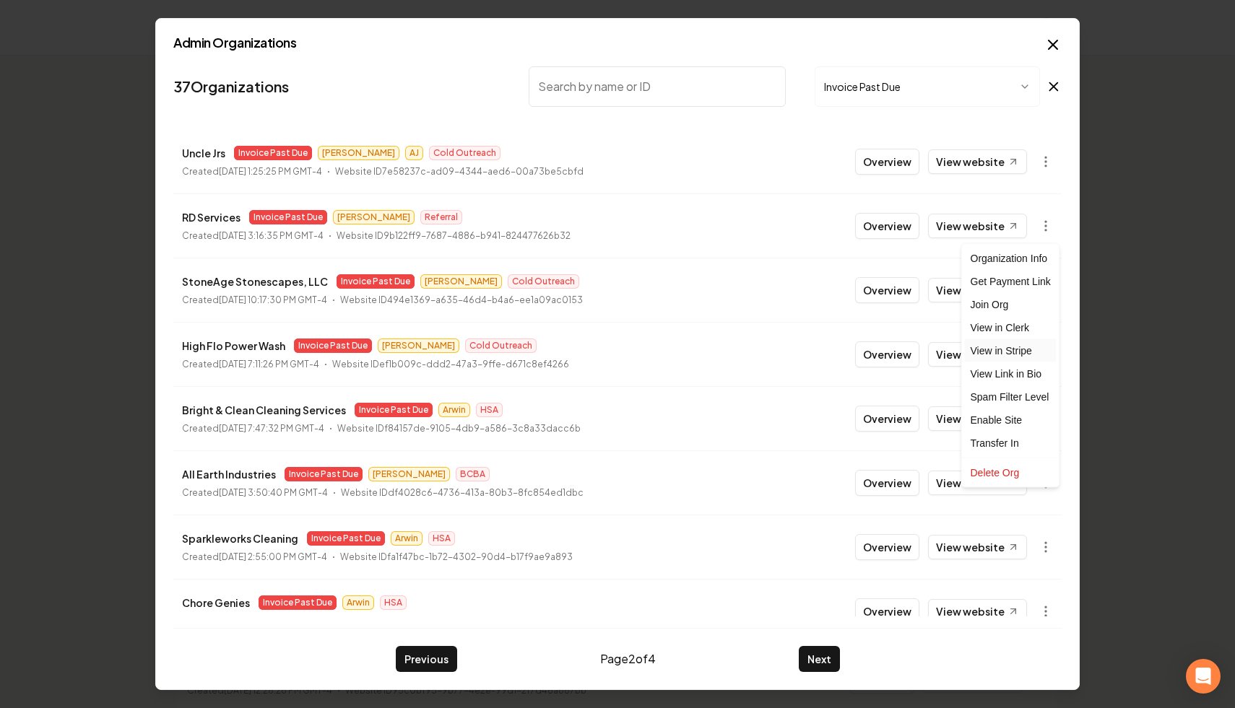
click at [1027, 352] on link "View in Stripe" at bounding box center [1011, 350] width 92 height 23
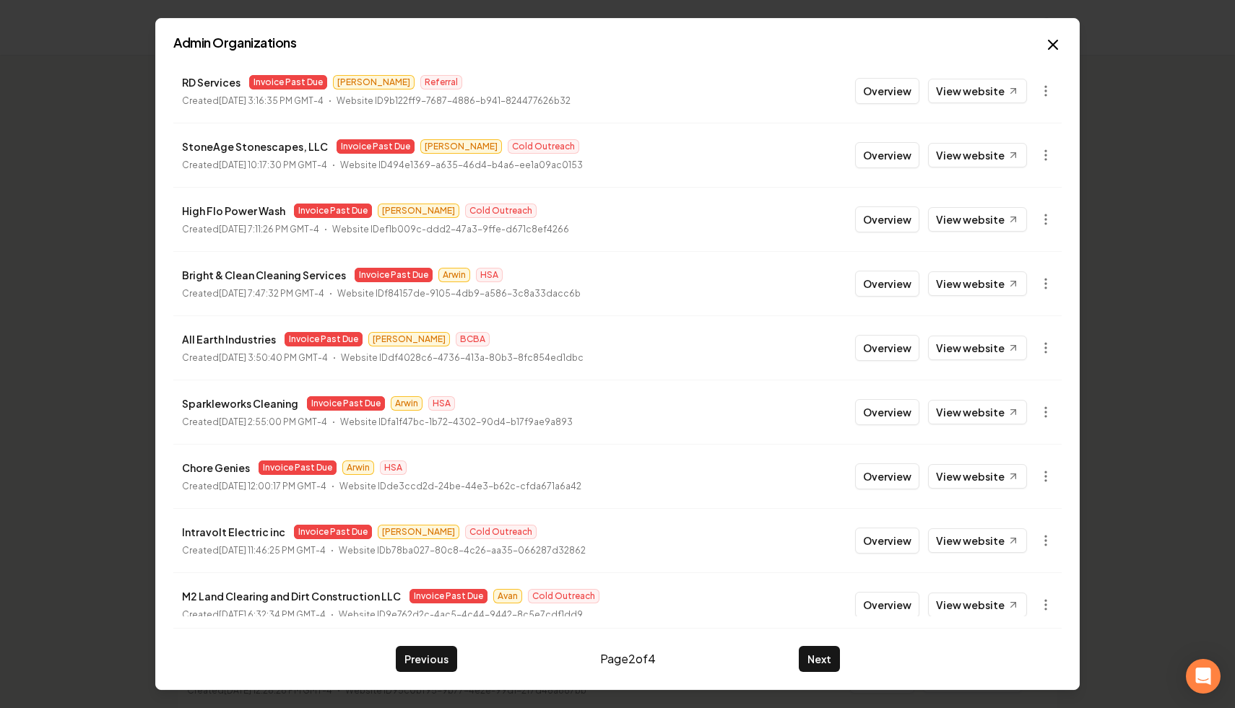
scroll to position [155, 0]
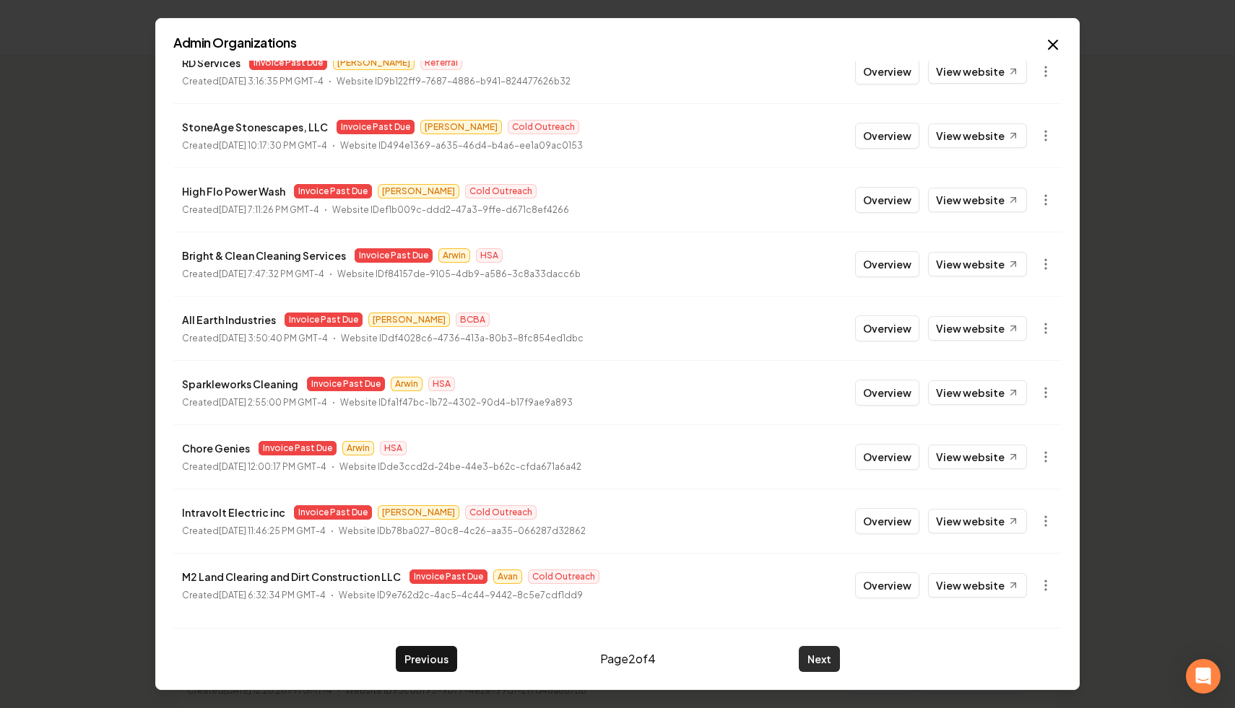
click at [815, 654] on button "Next" at bounding box center [819, 659] width 41 height 26
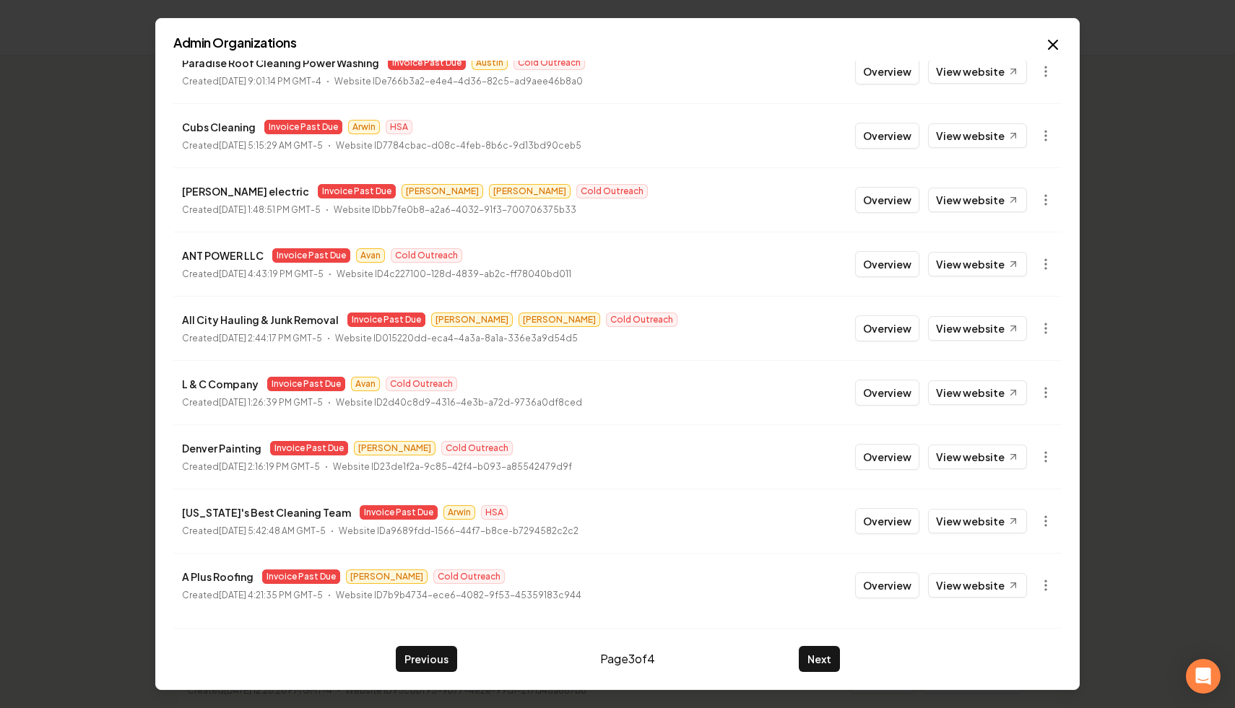
scroll to position [0, 0]
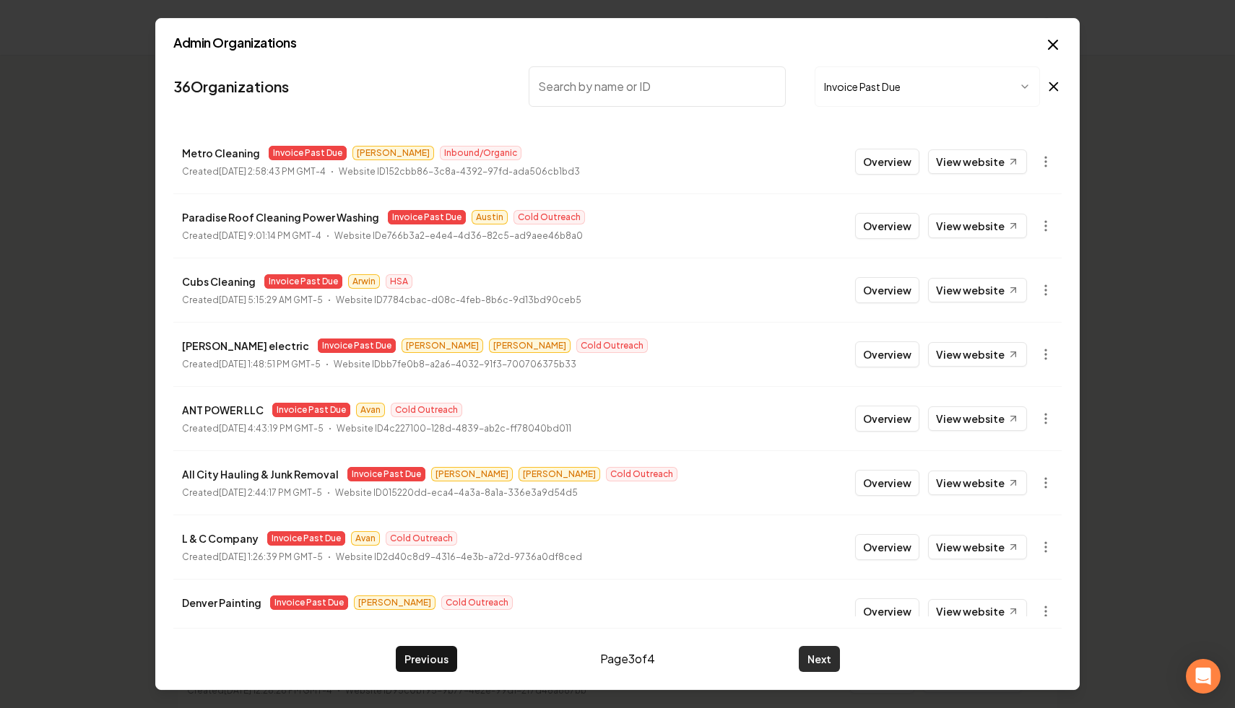
click at [814, 662] on button "Next" at bounding box center [819, 659] width 41 height 26
